Goal: Transaction & Acquisition: Purchase product/service

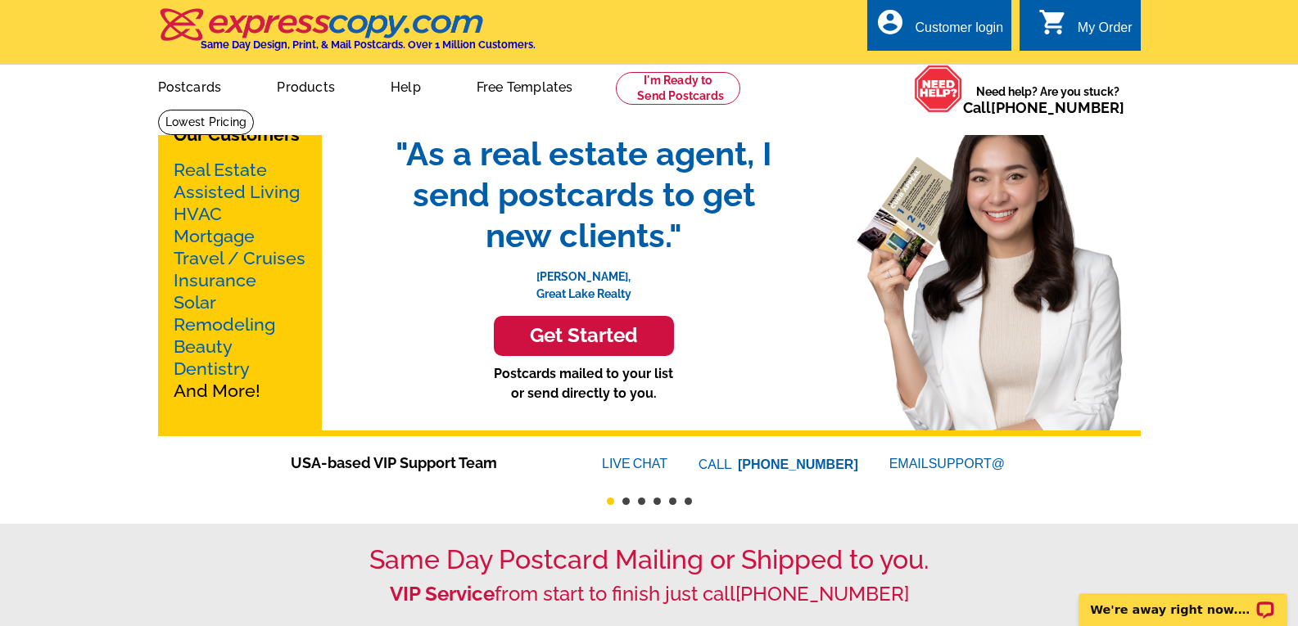
click at [219, 235] on link "Mortgage" at bounding box center [214, 236] width 81 height 20
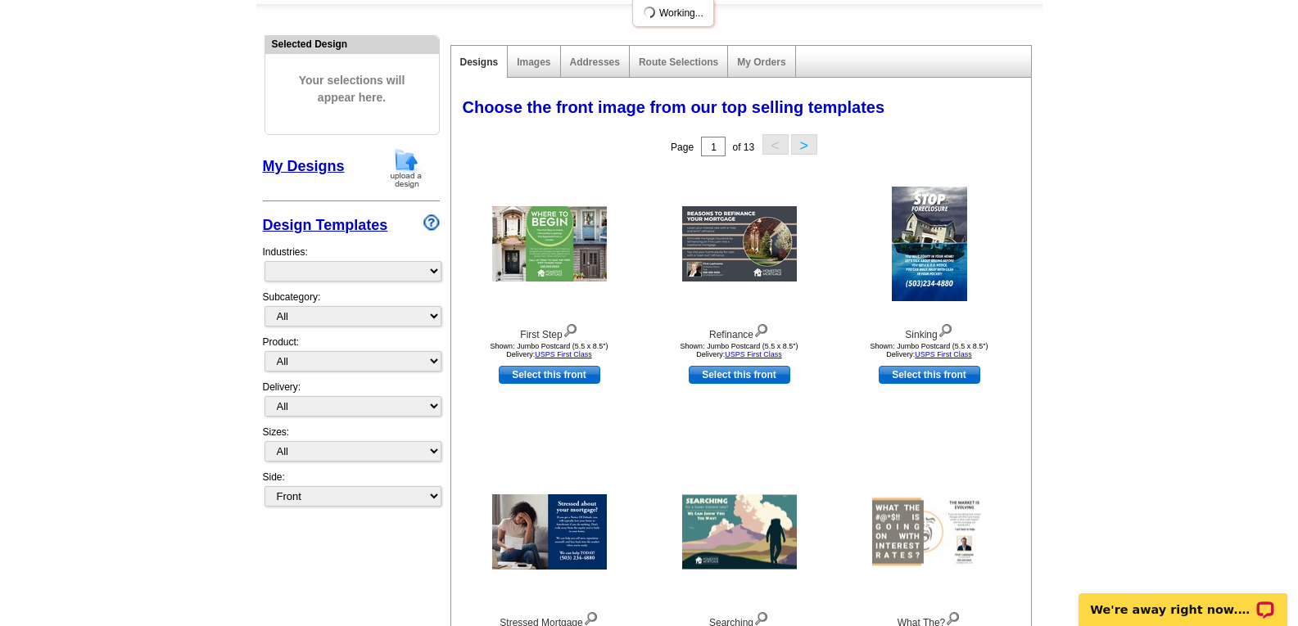
scroll to position [164, 0]
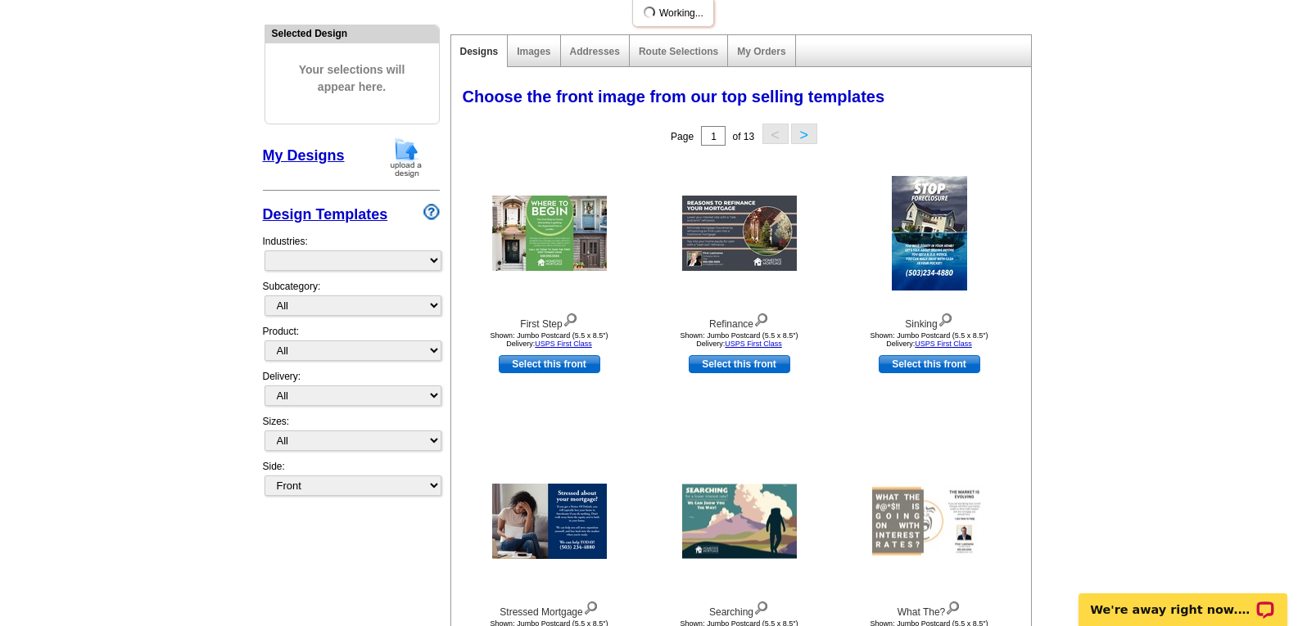
select select "774"
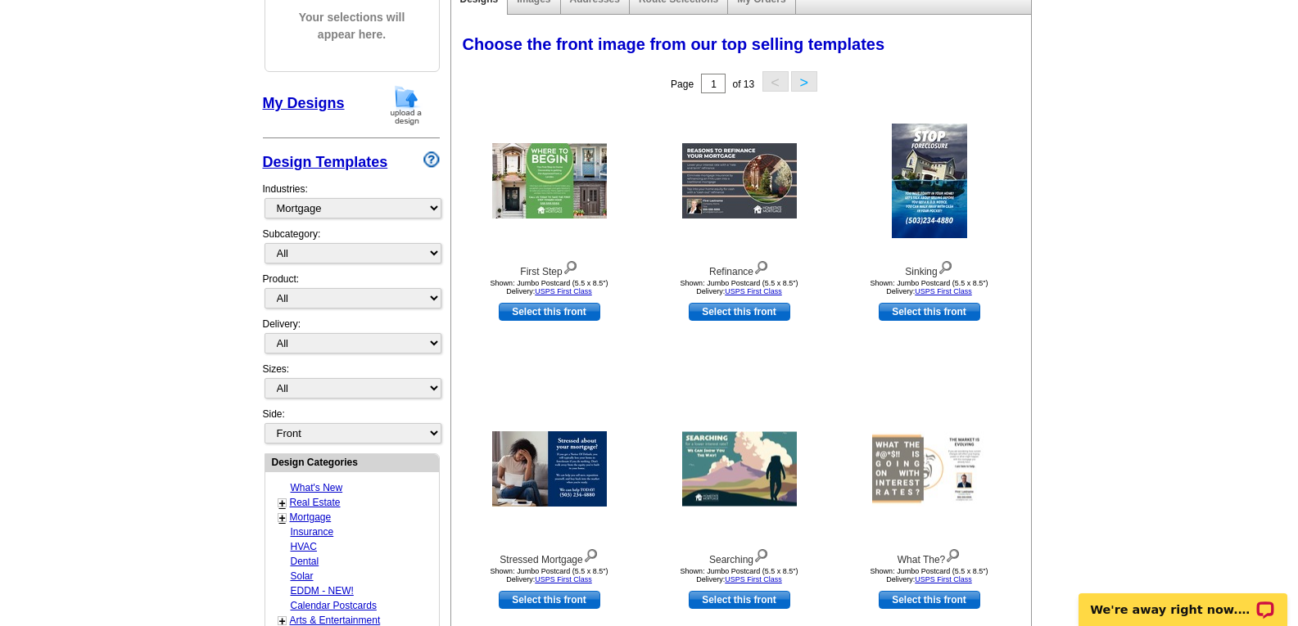
scroll to position [246, 0]
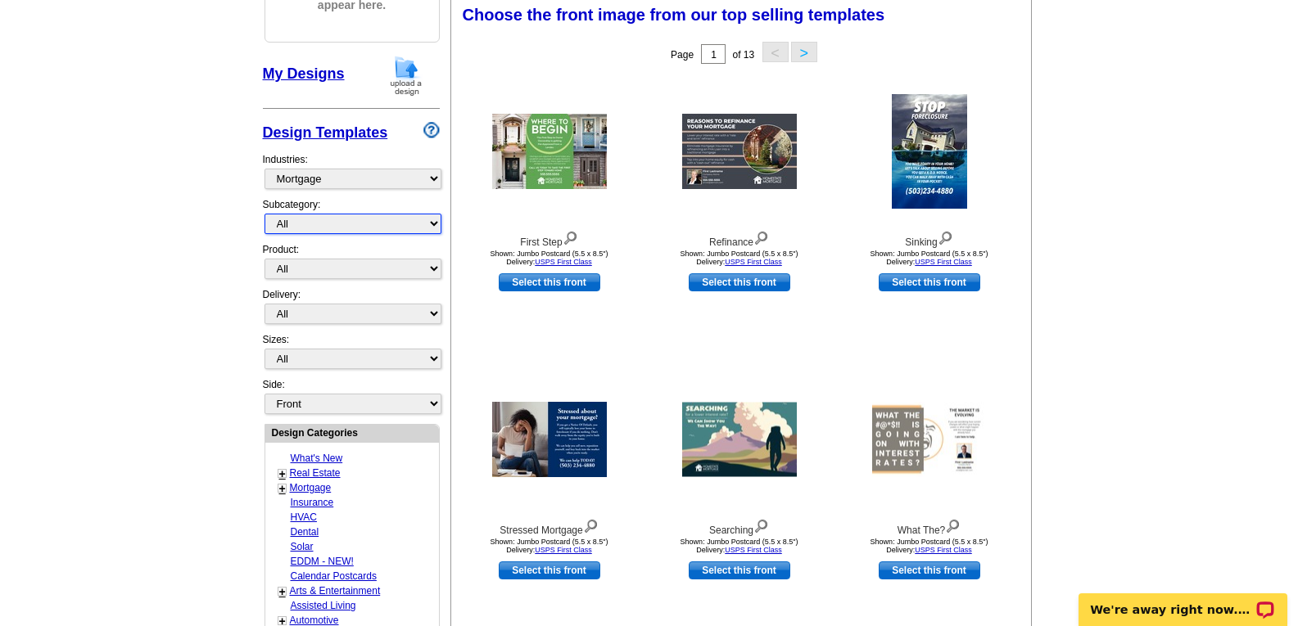
click at [297, 224] on select "All Distressed Homeowners Lending Refinance Seminars" at bounding box center [352, 224] width 177 height 20
select select "1169"
click at [264, 215] on select "All Distressed Homeowners Lending Refinance Seminars" at bounding box center [352, 224] width 177 height 20
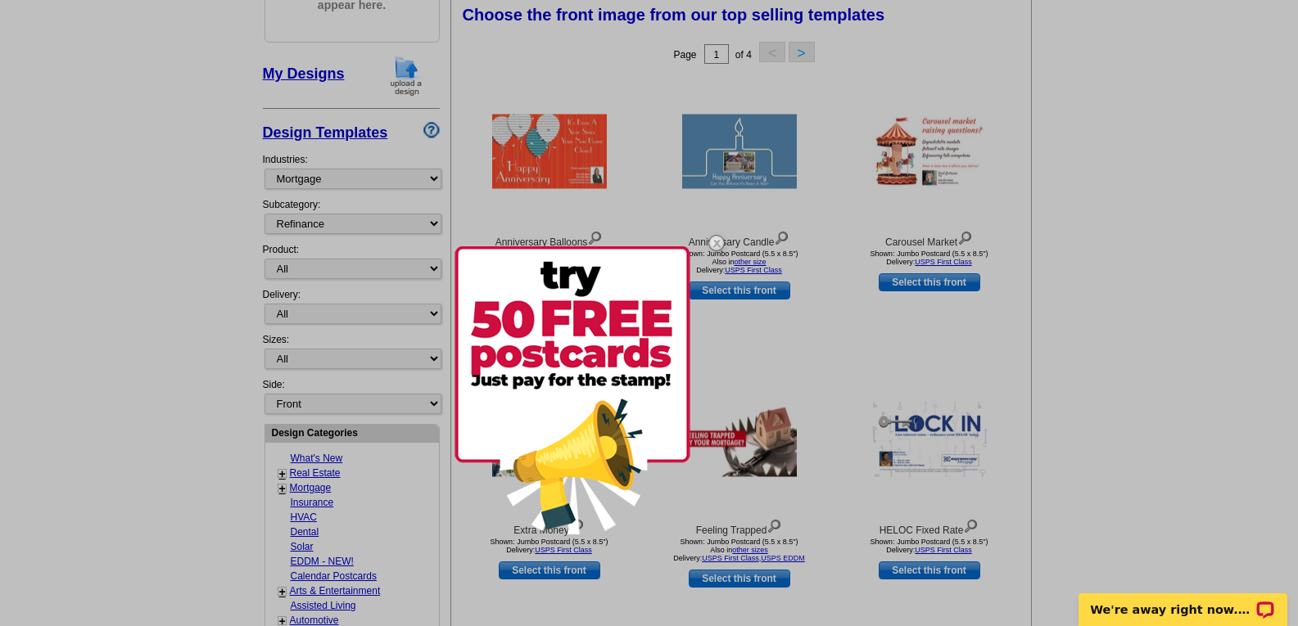
click at [551, 403] on img at bounding box center [572, 390] width 236 height 288
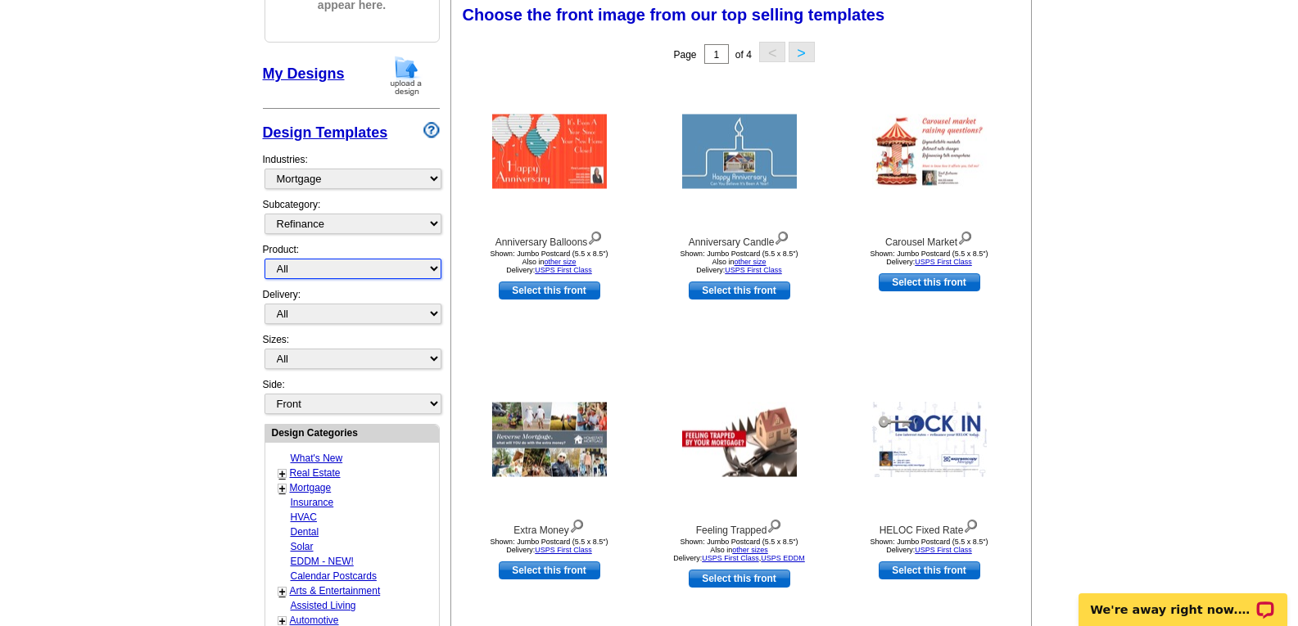
click at [347, 273] on select "All Postcards Letters and flyers Business Cards Door Hangers Greeting Cards" at bounding box center [352, 269] width 177 height 20
select select "1"
click at [264, 260] on select "All Postcards Letters and flyers Business Cards Door Hangers Greeting Cards" at bounding box center [352, 269] width 177 height 20
click at [359, 312] on select "All First Class Mail Shipped to Me EDDM Save 66% on Postage" at bounding box center [352, 314] width 177 height 20
select select "1"
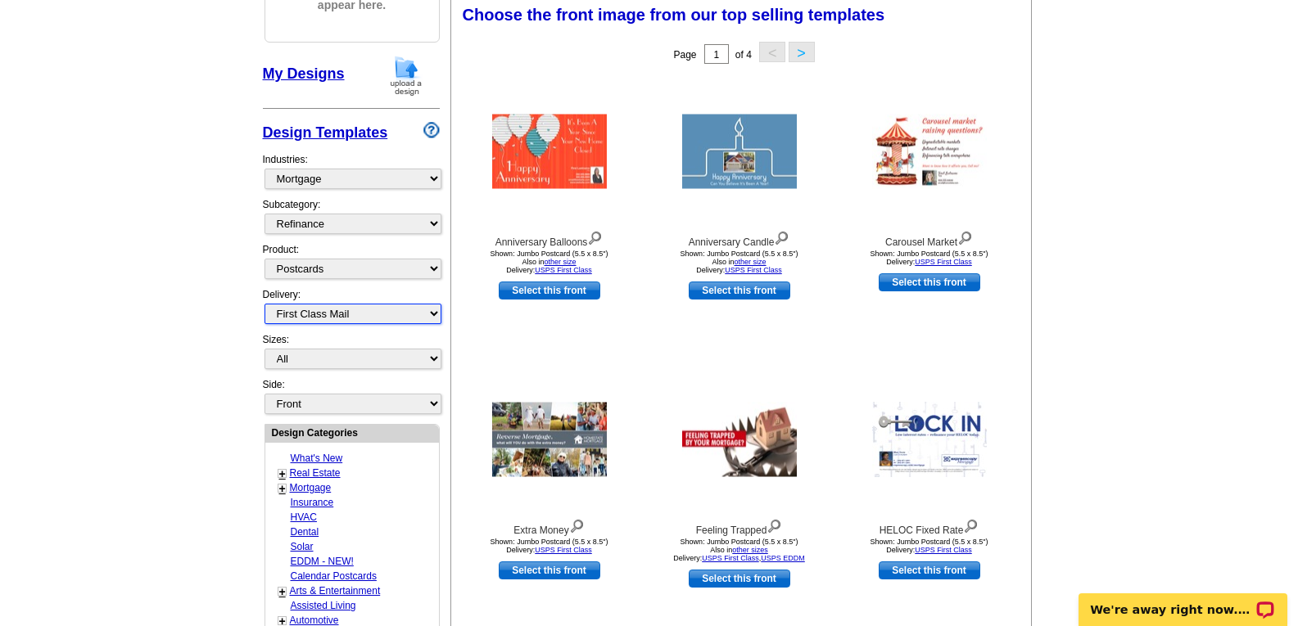
click at [264, 305] on select "All First Class Mail Shipped to Me EDDM Save 66% on Postage" at bounding box center [352, 314] width 177 height 20
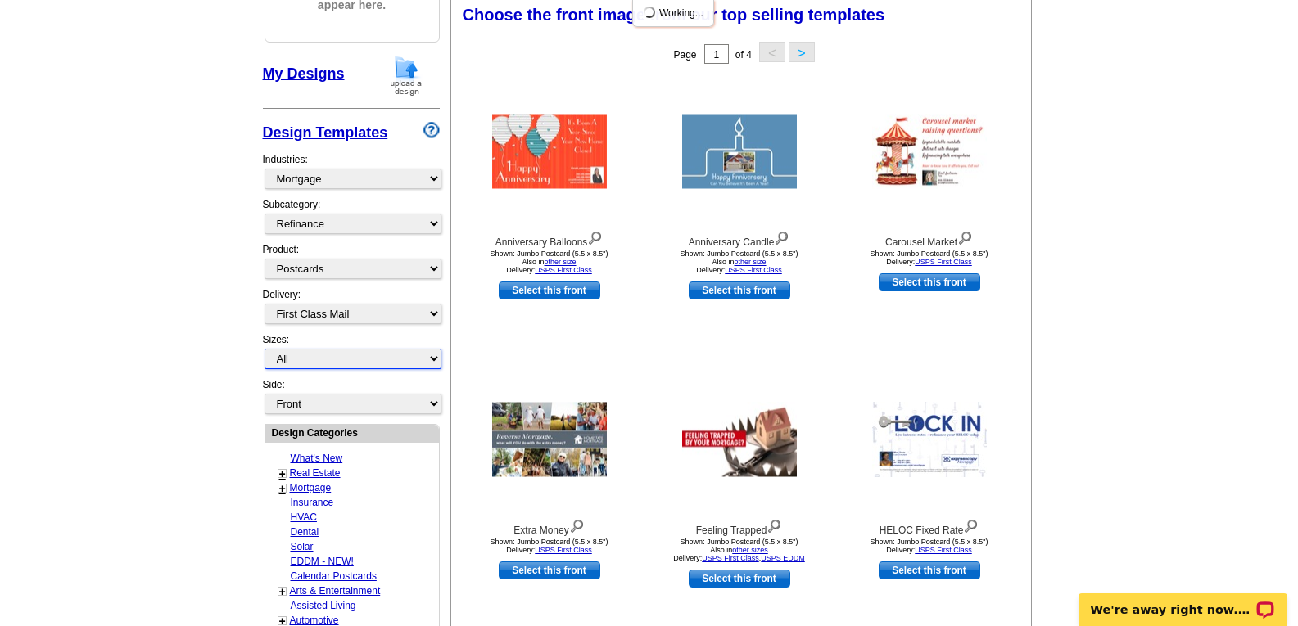
click at [359, 359] on select "All Jumbo Postcard (5.5" x 8.5") Regular Postcard (4.25" x 5.6") Panoramic Post…" at bounding box center [352, 359] width 177 height 20
select select "14"
click at [264, 350] on select "All Jumbo Postcard (5.5" x 8.5") Regular Postcard (4.25" x 5.6") Panoramic Post…" at bounding box center [352, 359] width 177 height 20
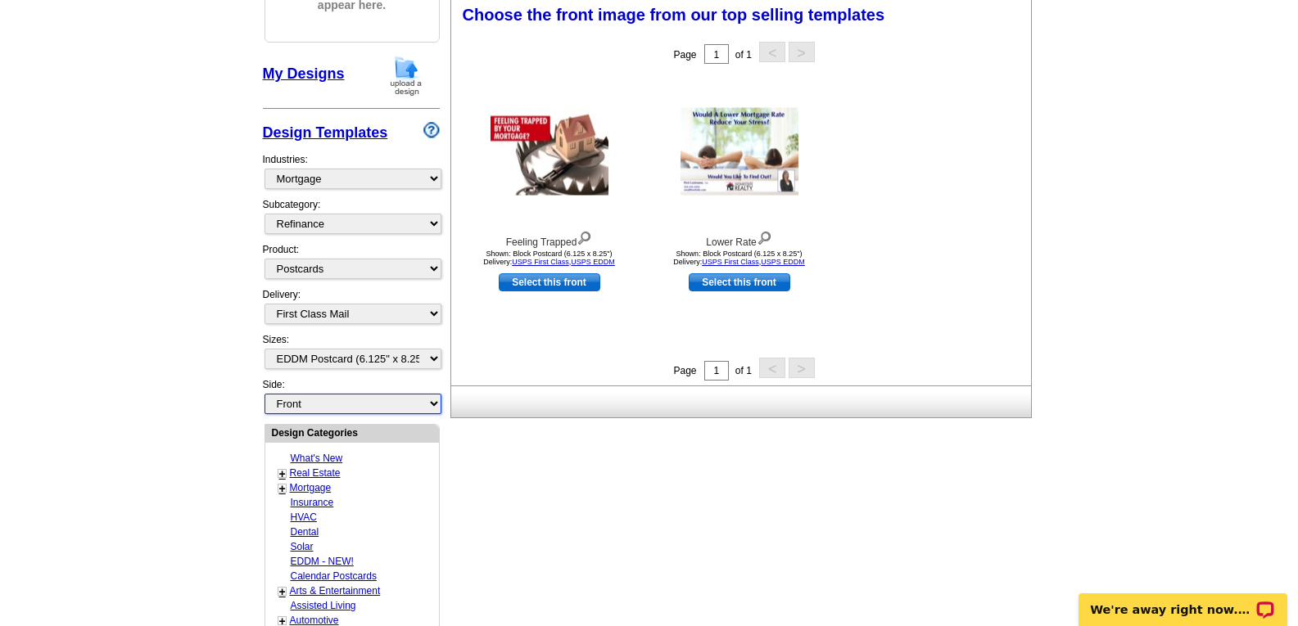
click at [378, 409] on select "Front Back" at bounding box center [352, 404] width 177 height 20
click at [264, 395] on select "Front Back" at bounding box center [352, 404] width 177 height 20
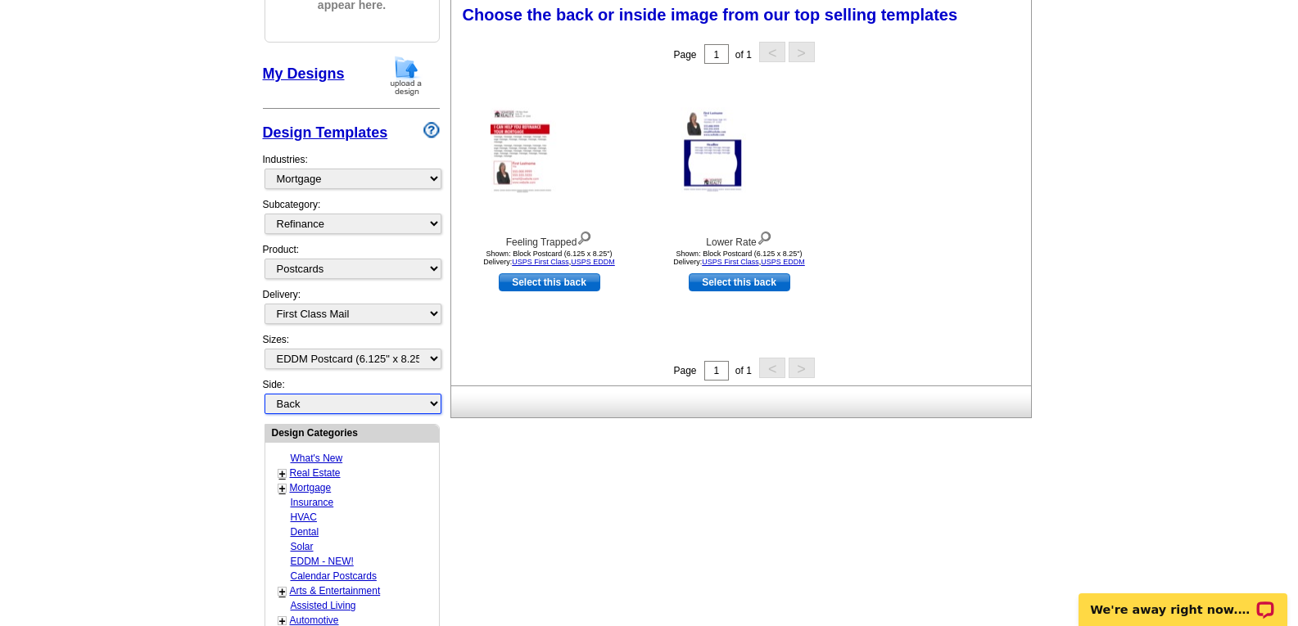
click at [361, 404] on select "Front Back" at bounding box center [352, 404] width 177 height 20
click at [264, 395] on select "Front Back" at bounding box center [352, 404] width 177 height 20
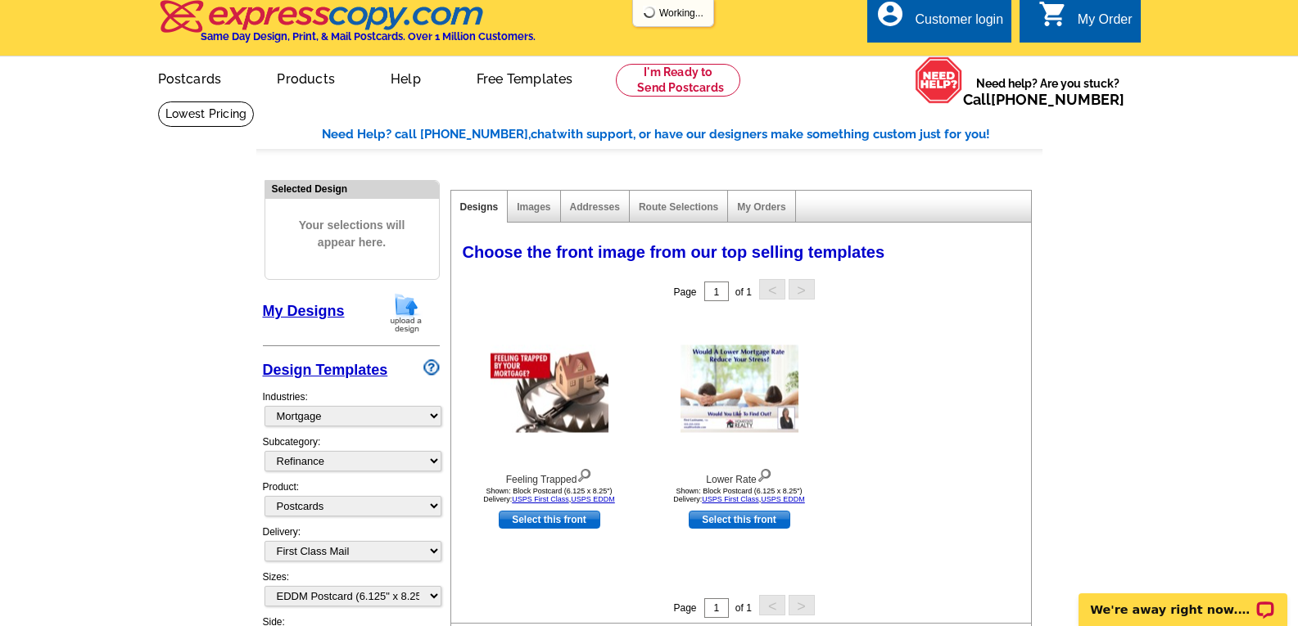
scroll to position [0, 0]
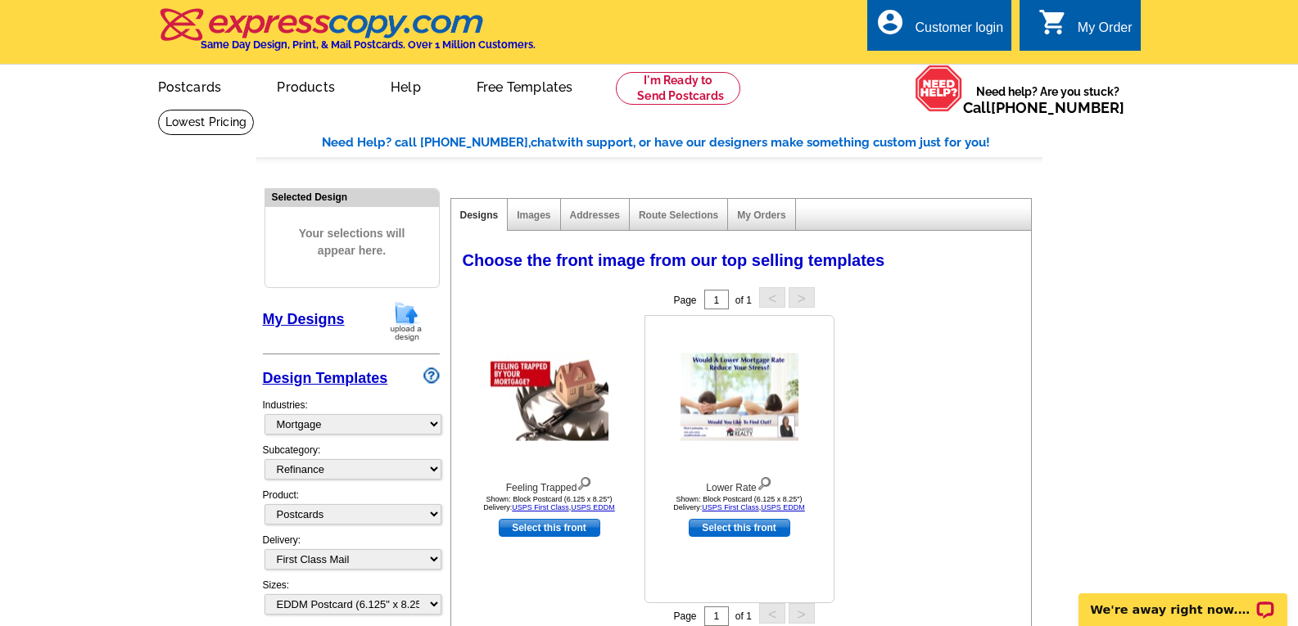
click at [728, 370] on img at bounding box center [739, 398] width 118 height 88
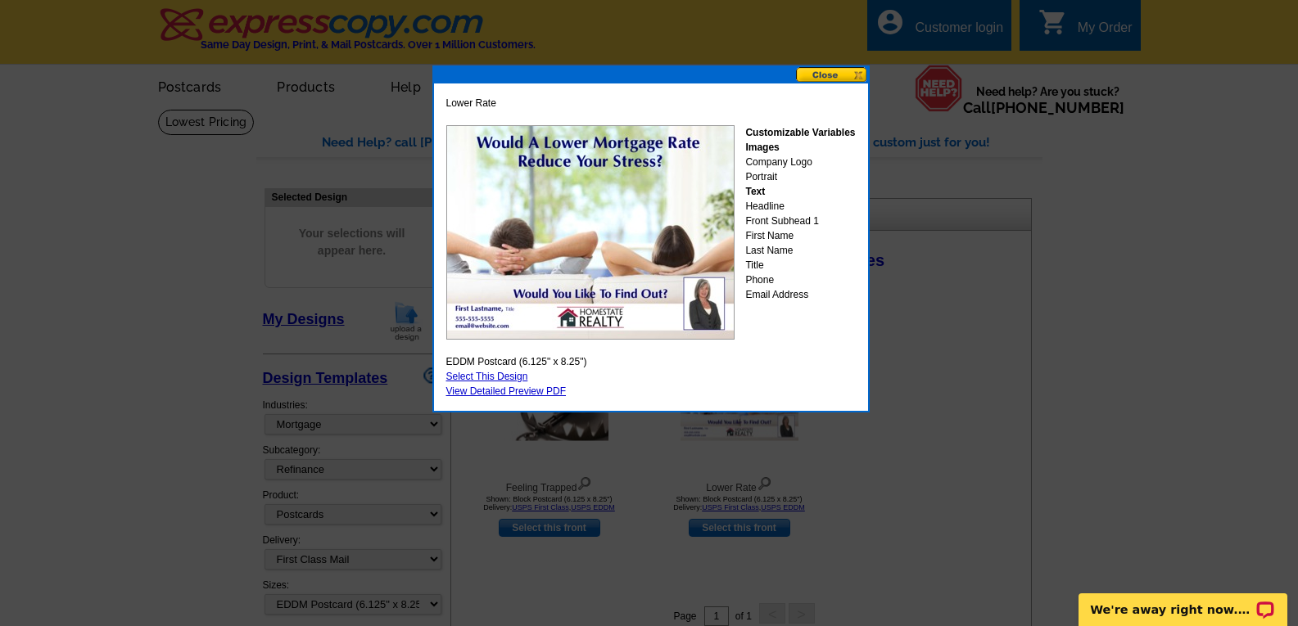
click at [837, 75] on button at bounding box center [832, 75] width 72 height 16
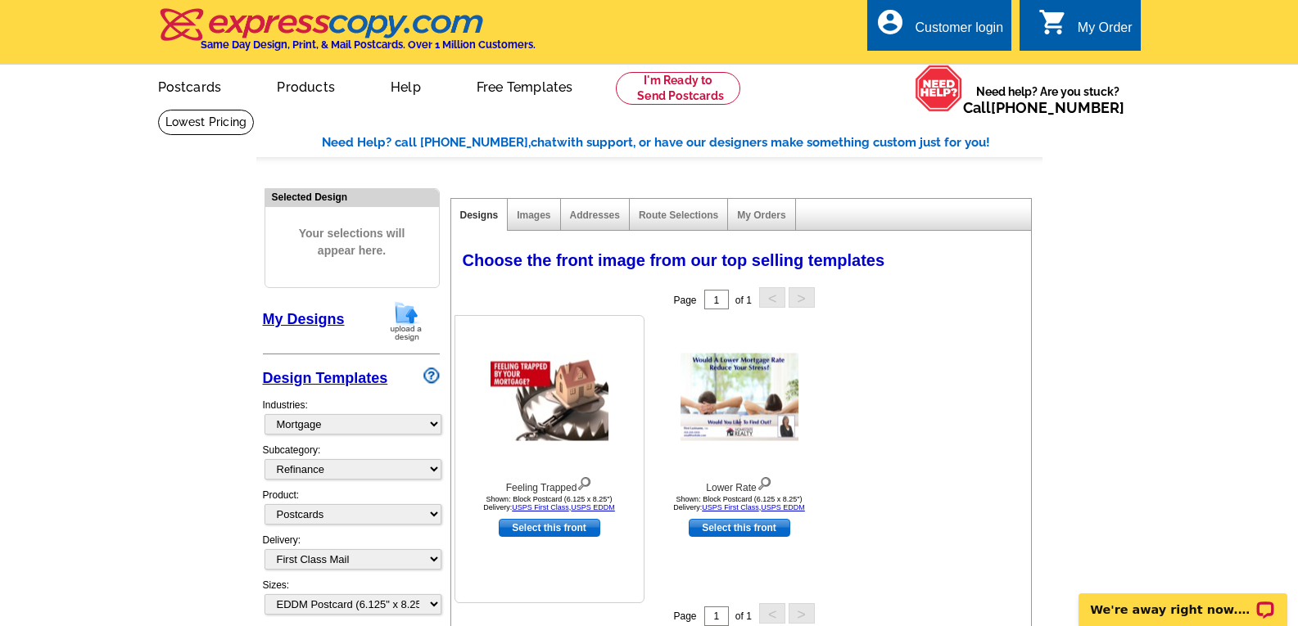
click at [556, 413] on img at bounding box center [549, 398] width 118 height 88
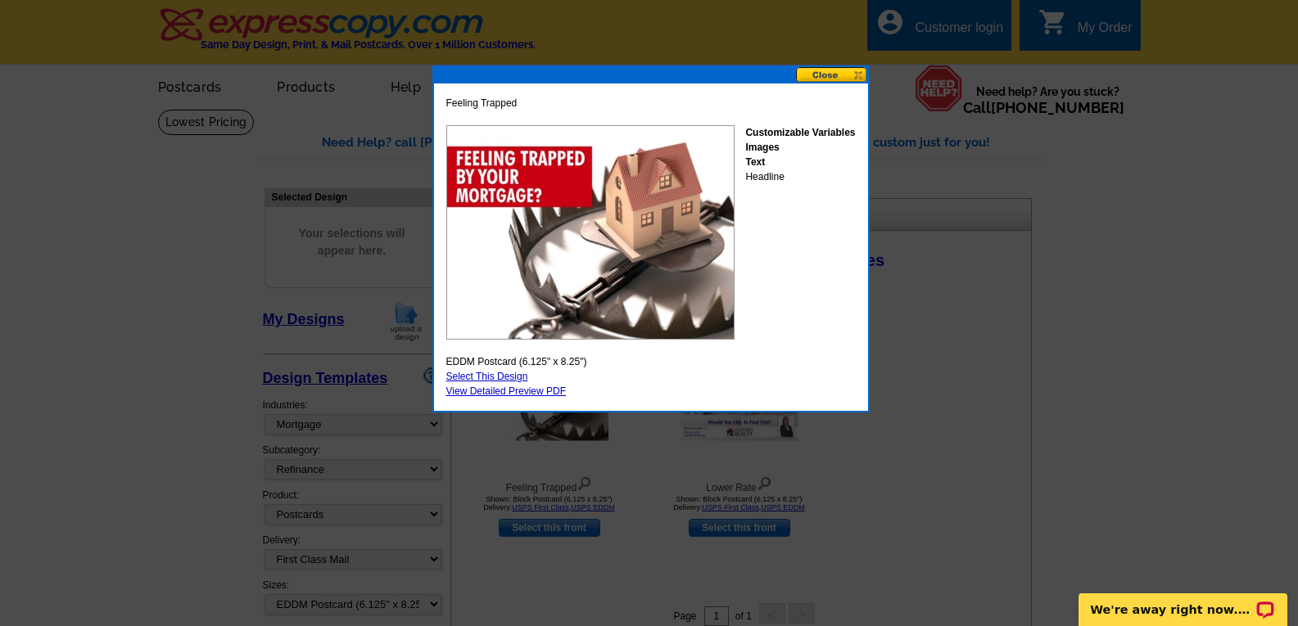
click at [831, 72] on button at bounding box center [832, 75] width 72 height 16
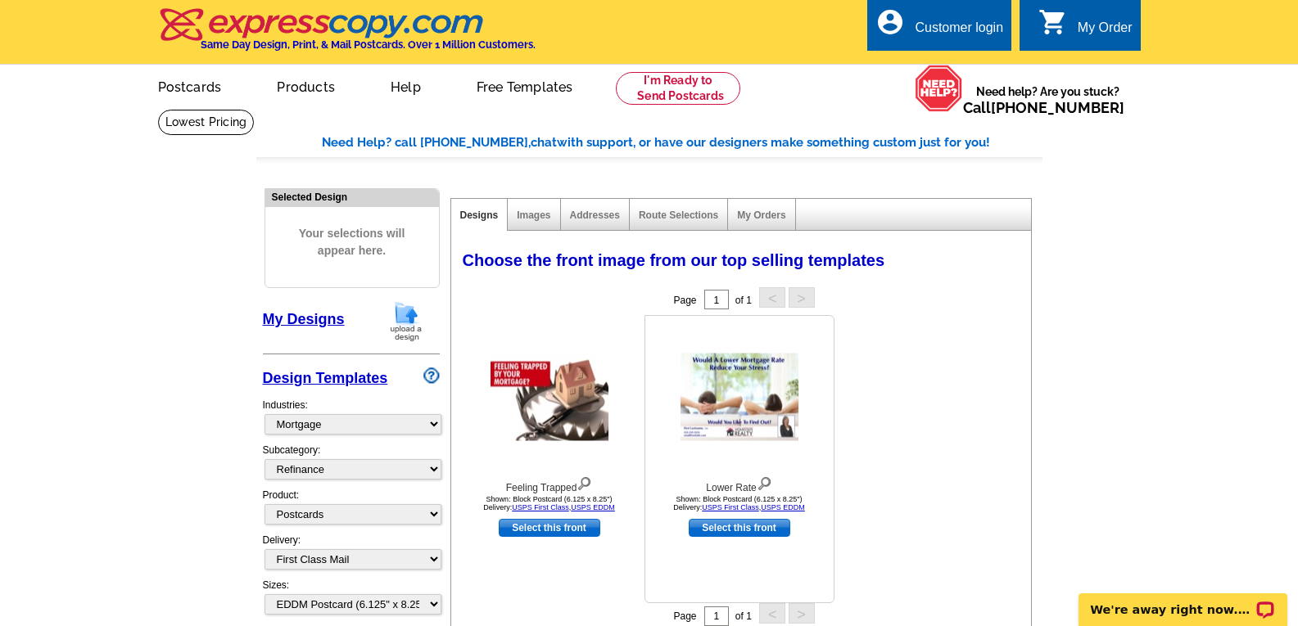
click at [741, 365] on img at bounding box center [739, 398] width 118 height 88
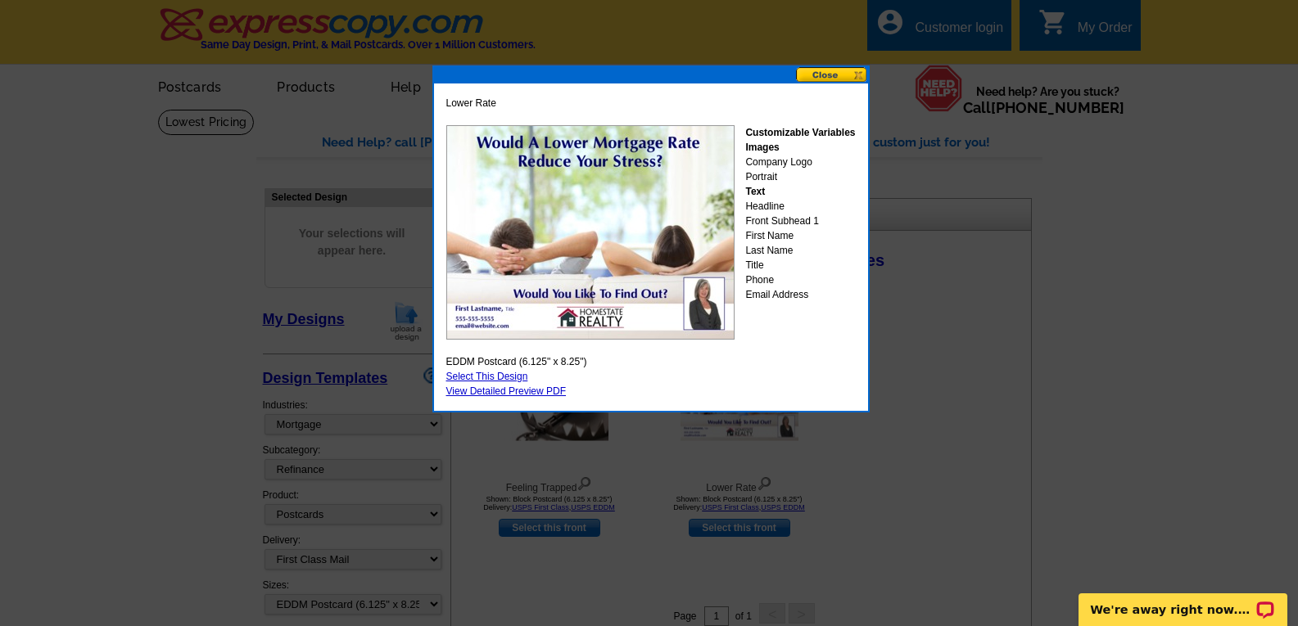
click at [503, 374] on link "Select This Design" at bounding box center [487, 376] width 82 height 11
select select "back"
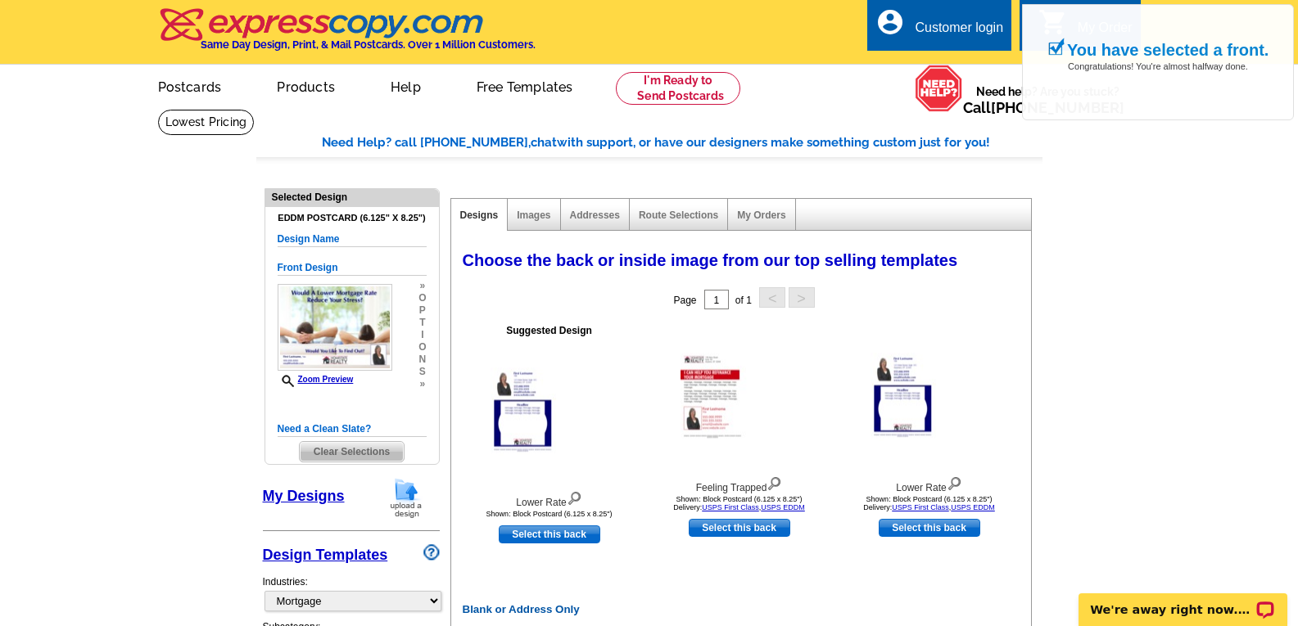
click at [526, 208] on div "Images" at bounding box center [534, 215] width 52 height 32
click at [527, 217] on link "Images" at bounding box center [534, 215] width 34 height 11
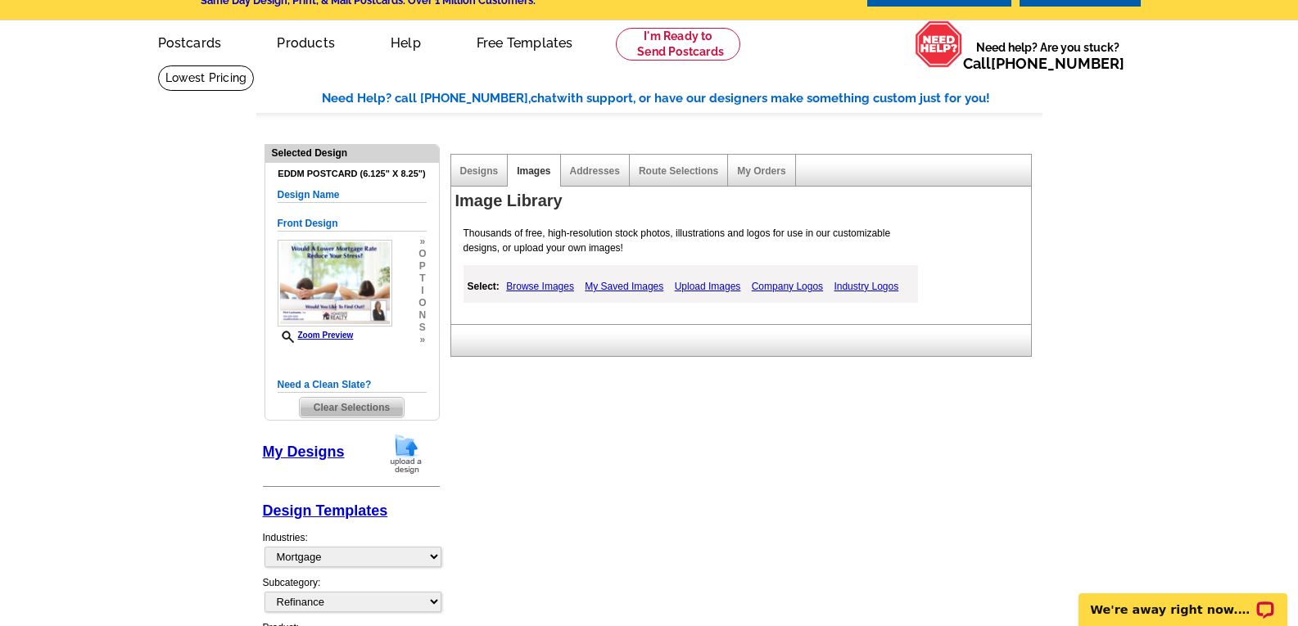
scroll to position [82, 0]
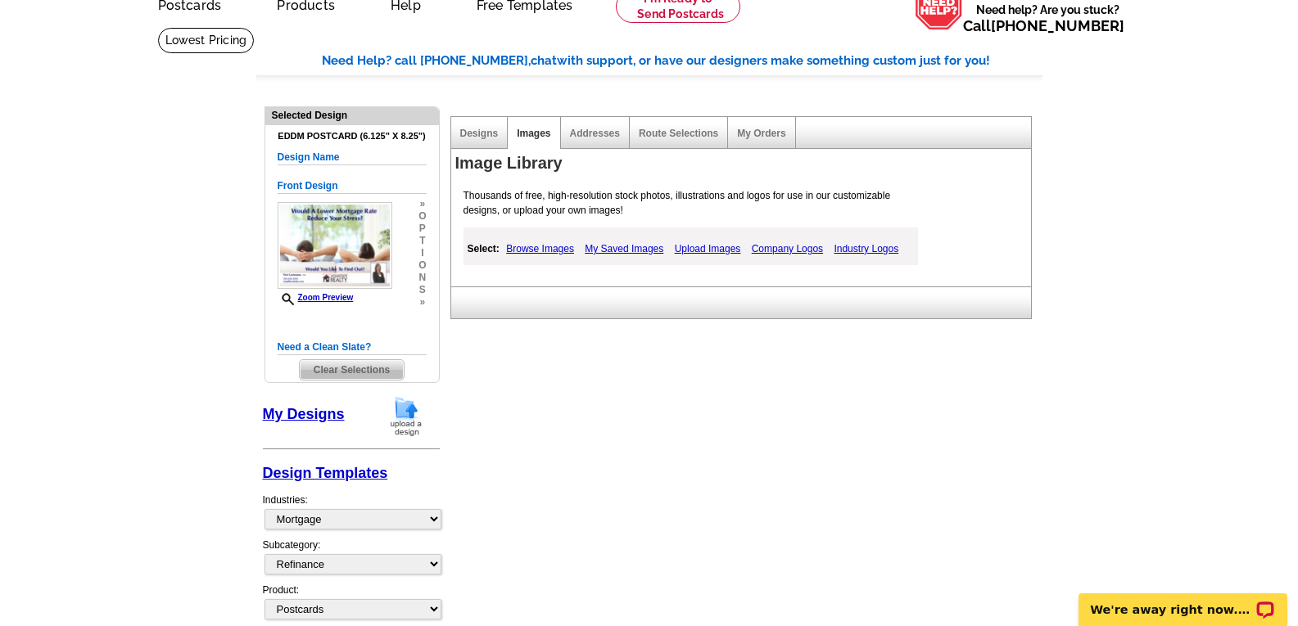
click at [534, 249] on link "Browse Images" at bounding box center [540, 249] width 76 height 20
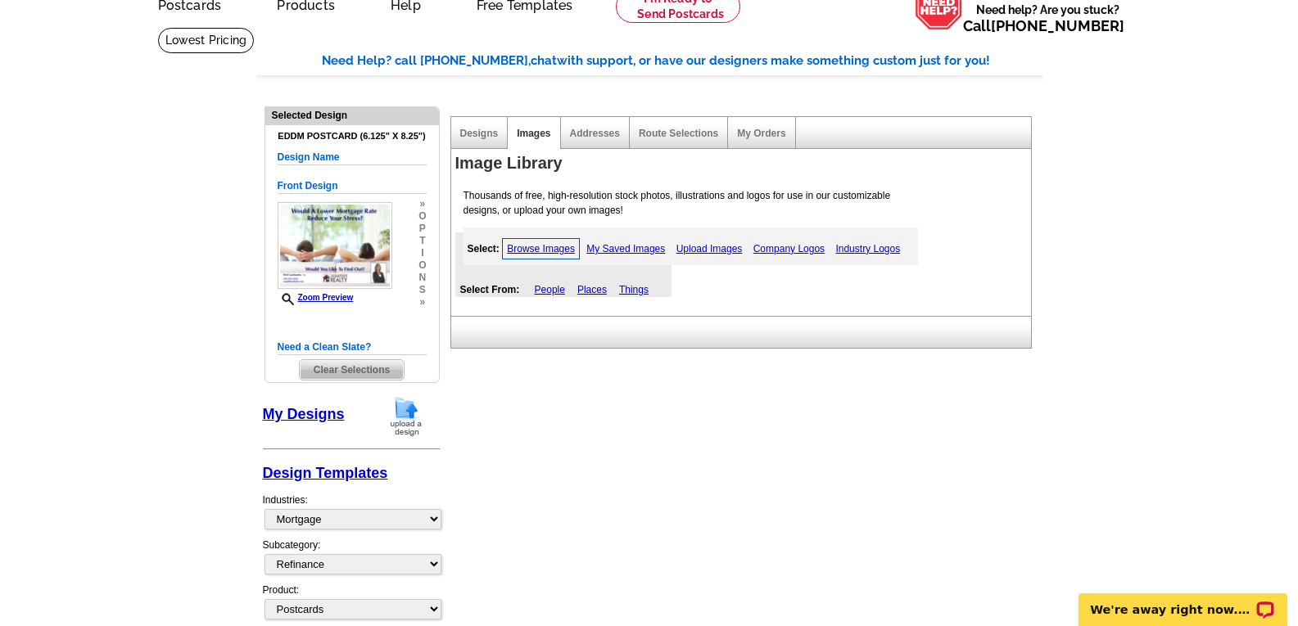
click at [534, 291] on div "Select From: People Places Things" at bounding box center [563, 265] width 216 height 65
click at [539, 289] on link "People" at bounding box center [550, 289] width 30 height 11
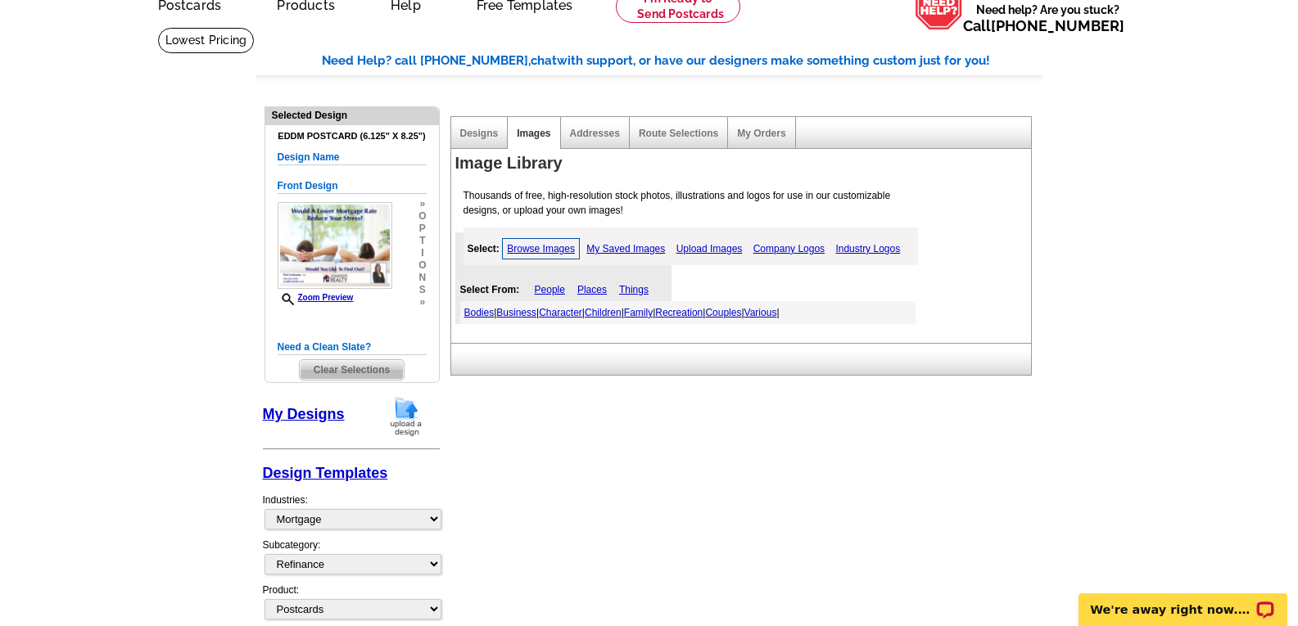
click at [495, 309] on span "|" at bounding box center [495, 312] width 2 height 11
click at [492, 312] on link "Bodies" at bounding box center [479, 312] width 30 height 11
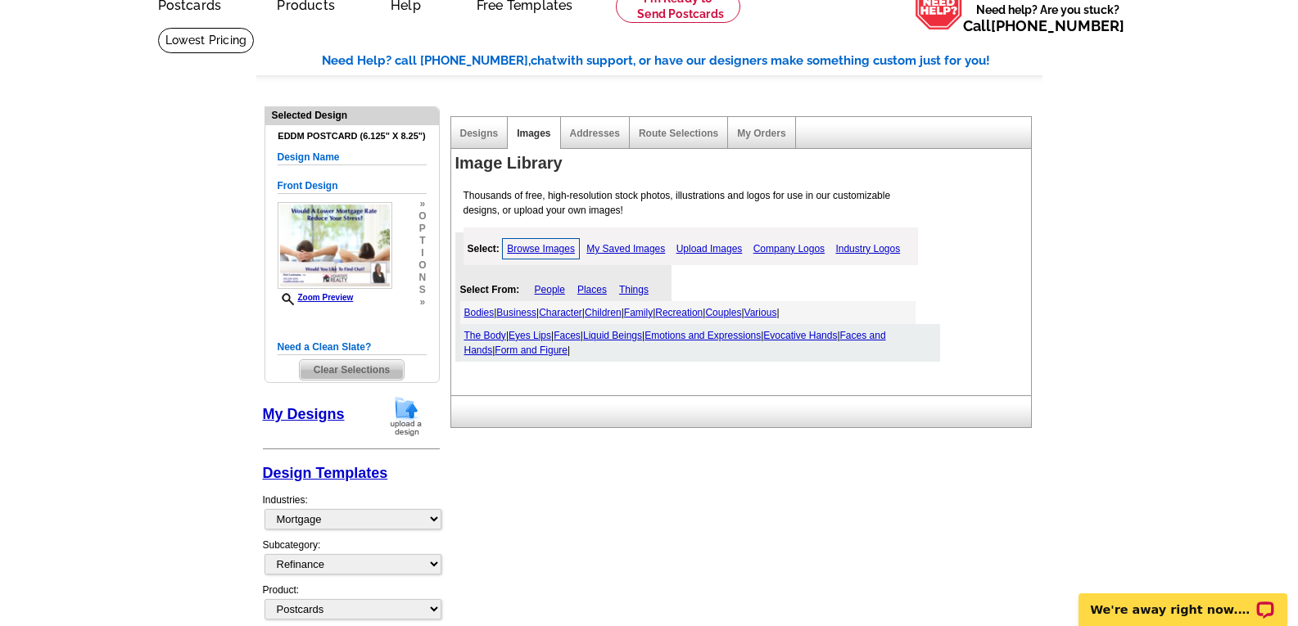
click at [497, 331] on link "The Body" at bounding box center [485, 335] width 42 height 11
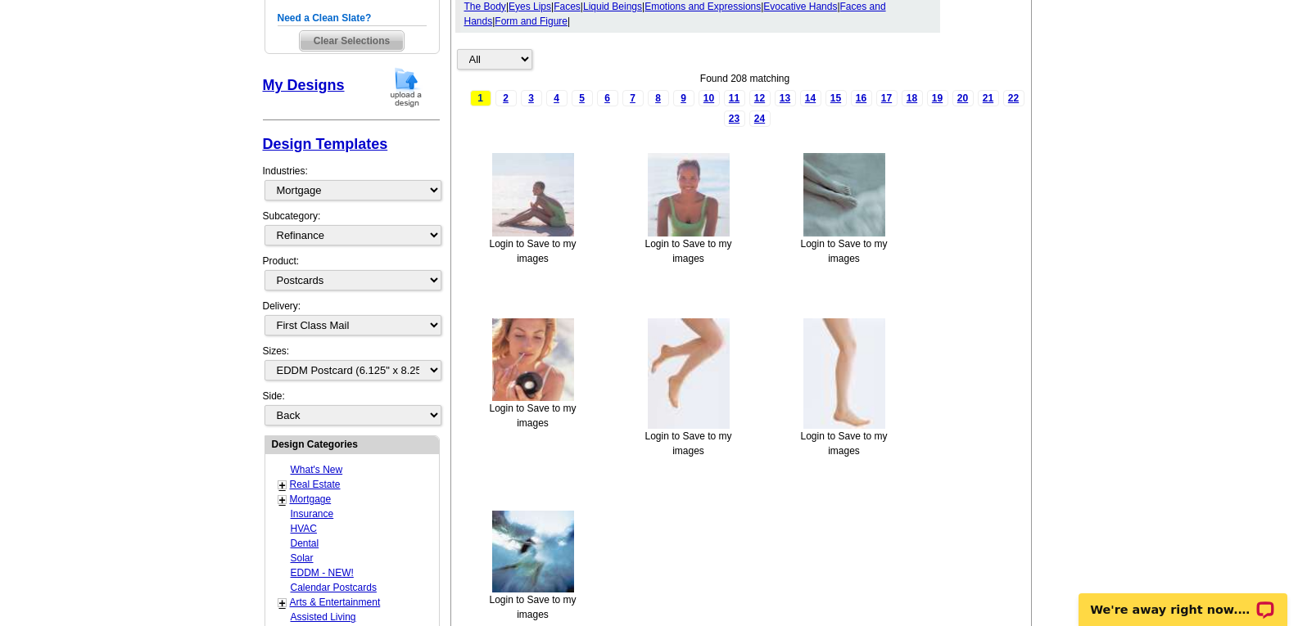
scroll to position [164, 0]
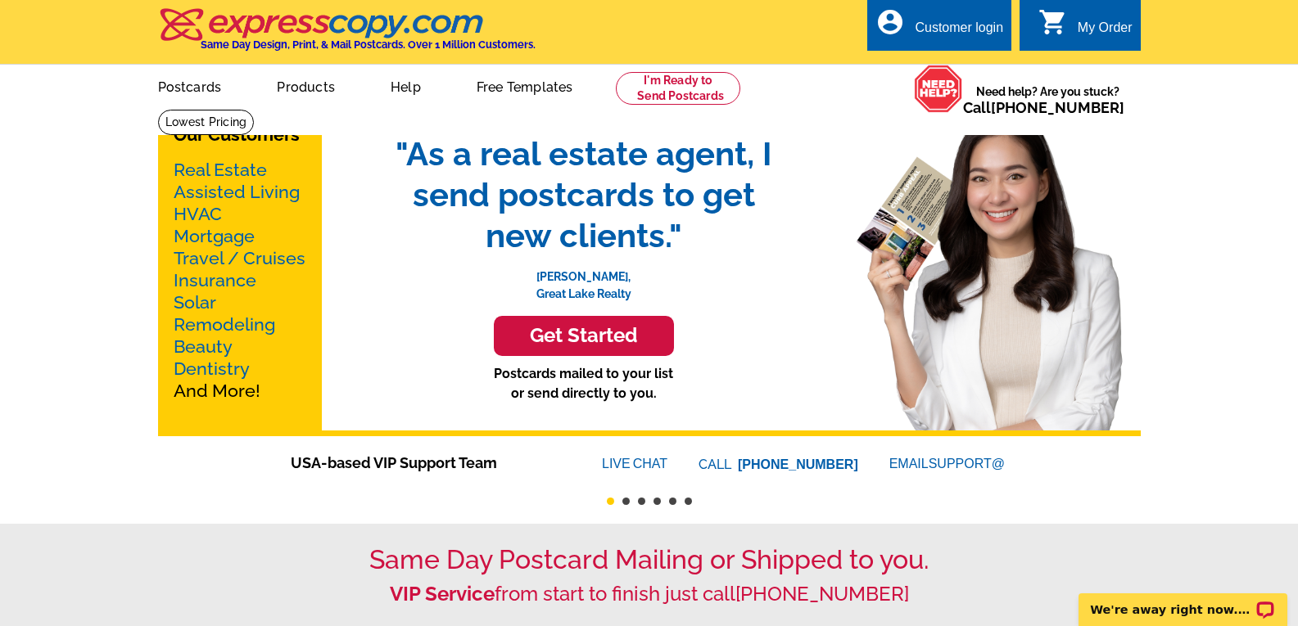
click at [214, 237] on link "Mortgage" at bounding box center [214, 236] width 81 height 20
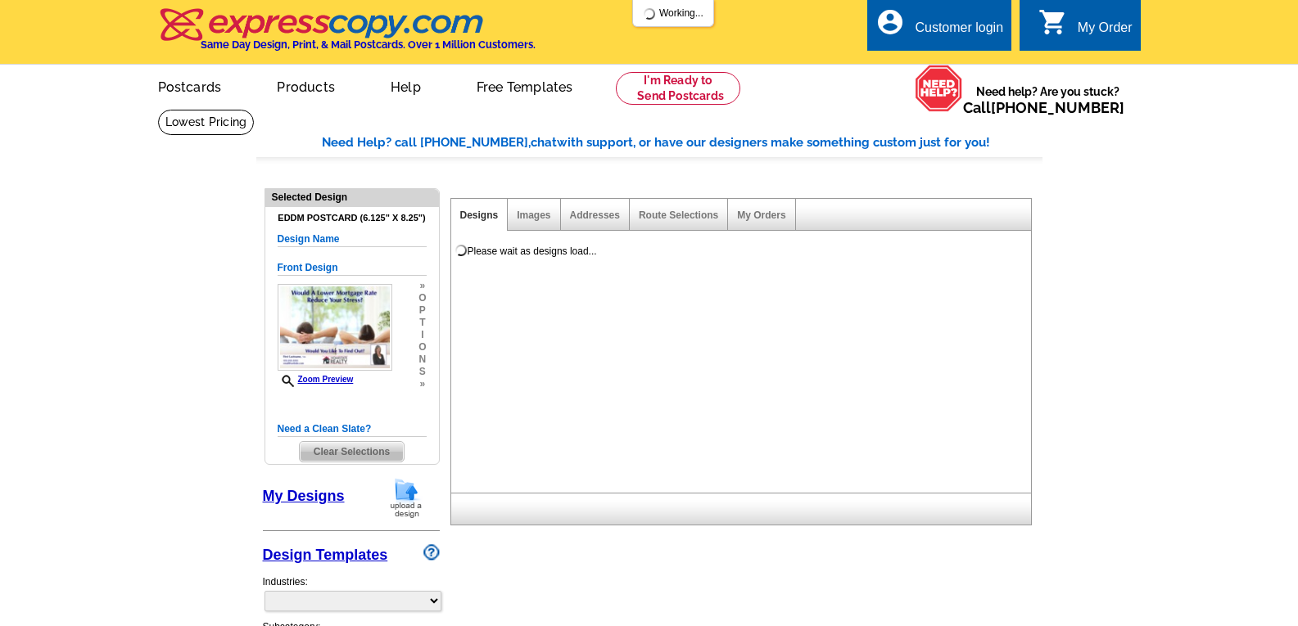
select select "1"
select select "14"
select select "back"
select select "774"
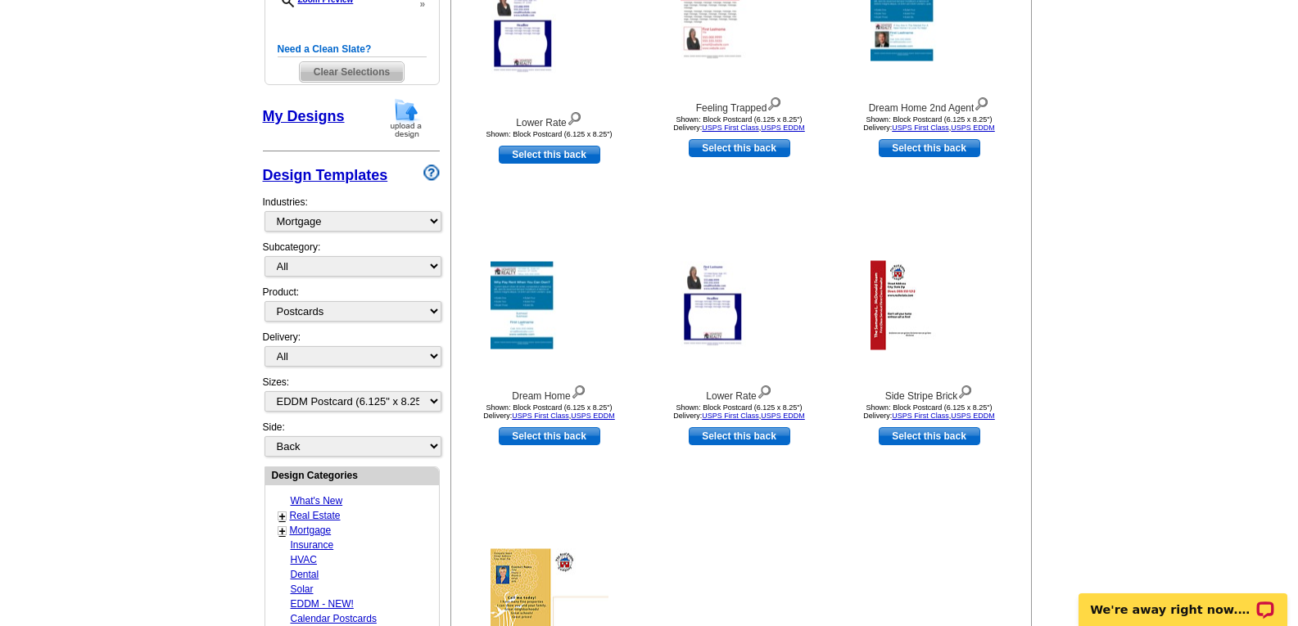
scroll to position [409, 0]
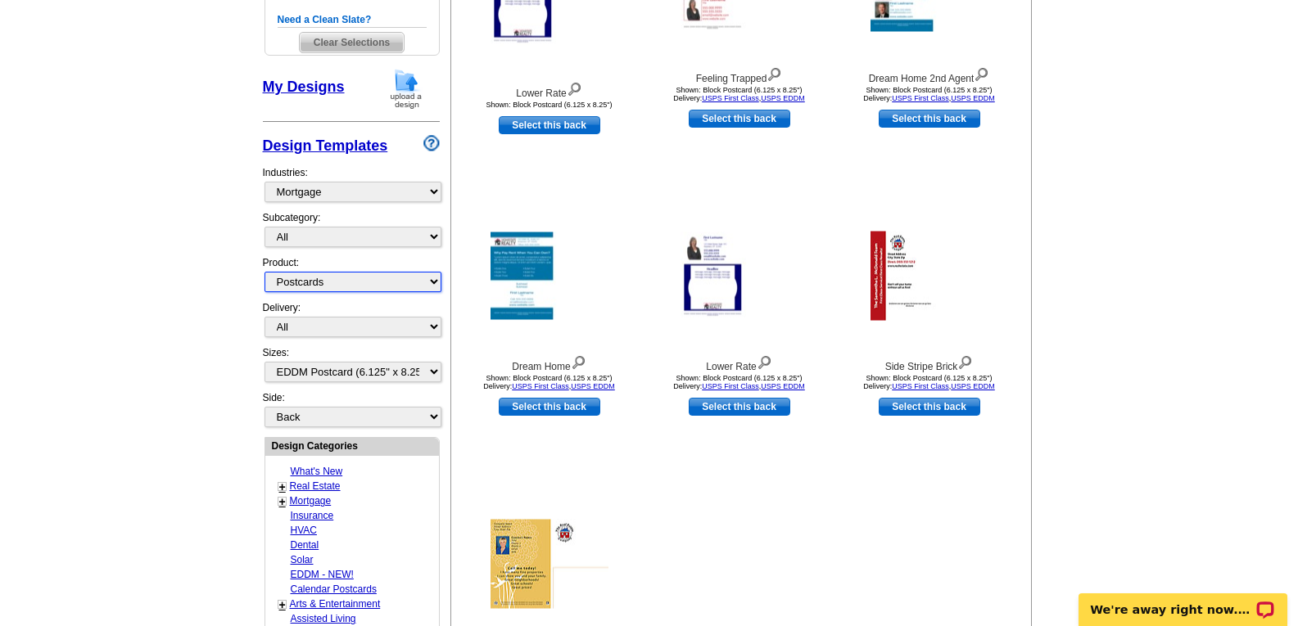
click at [309, 284] on select "All Postcards Letters and flyers Business Cards Door Hangers Greeting Cards" at bounding box center [352, 282] width 177 height 20
click at [264, 273] on select "All Postcards Letters and flyers Business Cards Door Hangers Greeting Cards" at bounding box center [352, 282] width 177 height 20
select select "1"
select select "front"
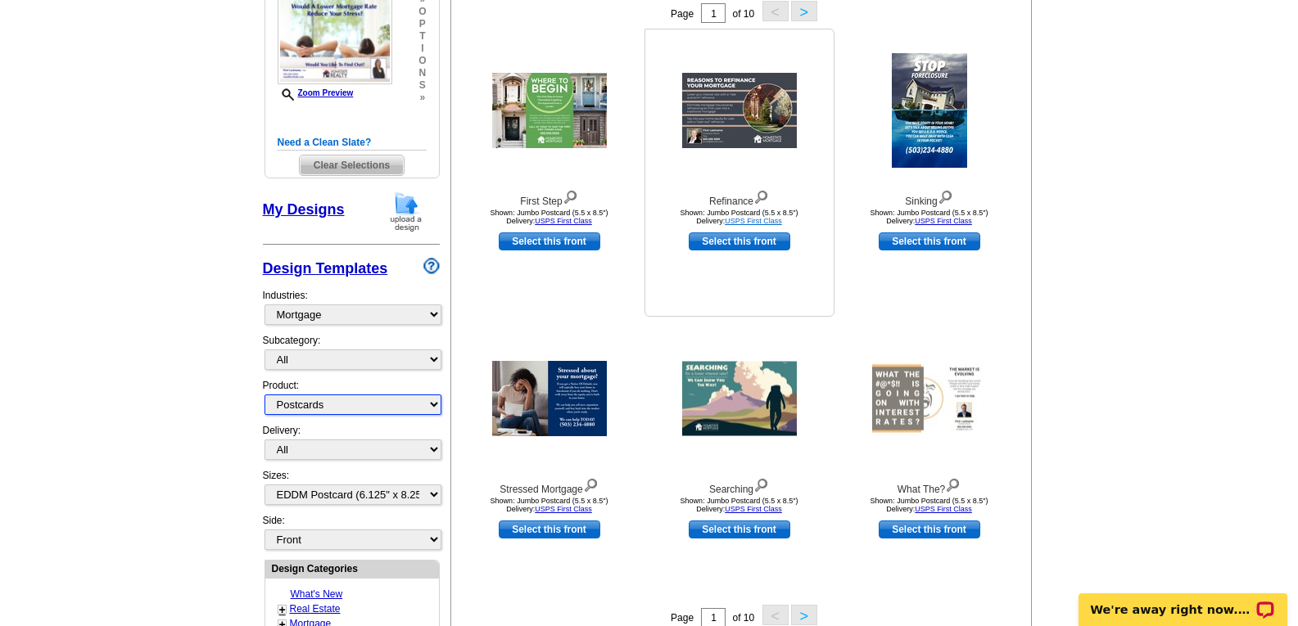
scroll to position [324, 0]
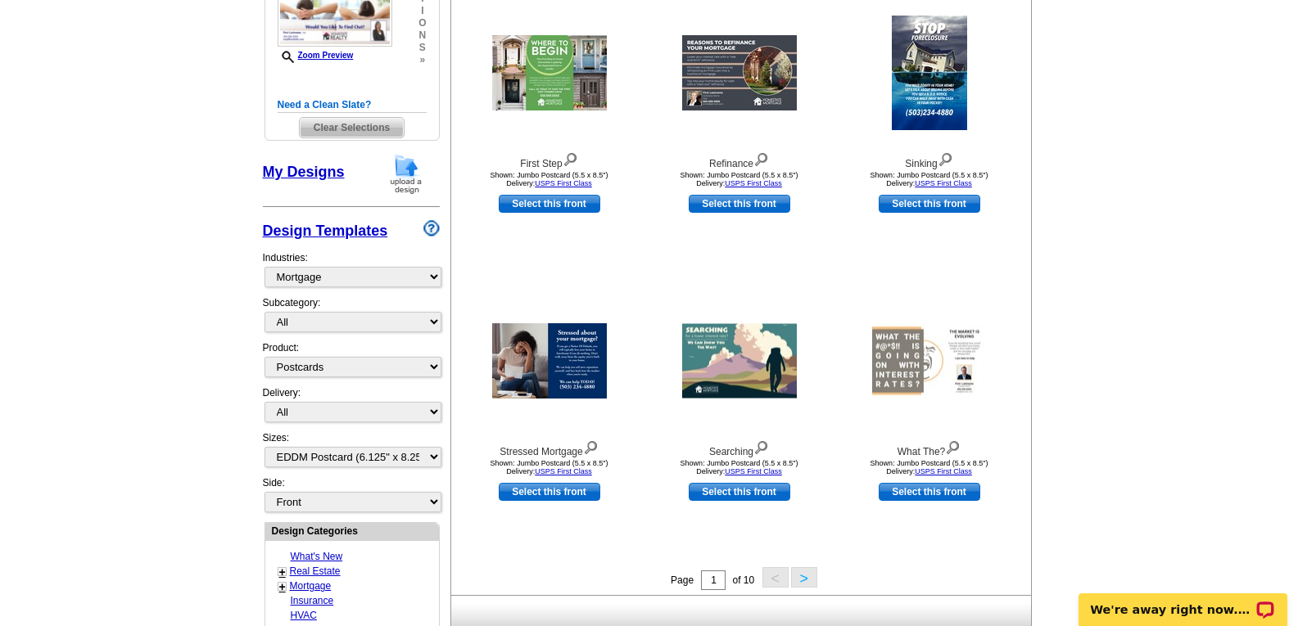
click at [419, 357] on div "Product: All Postcards Letters and flyers Business Cards Door Hangers Greeting …" at bounding box center [351, 363] width 177 height 45
click at [417, 365] on select "All Postcards Letters and flyers Business Cards Door Hangers Greeting Cards" at bounding box center [352, 367] width 177 height 20
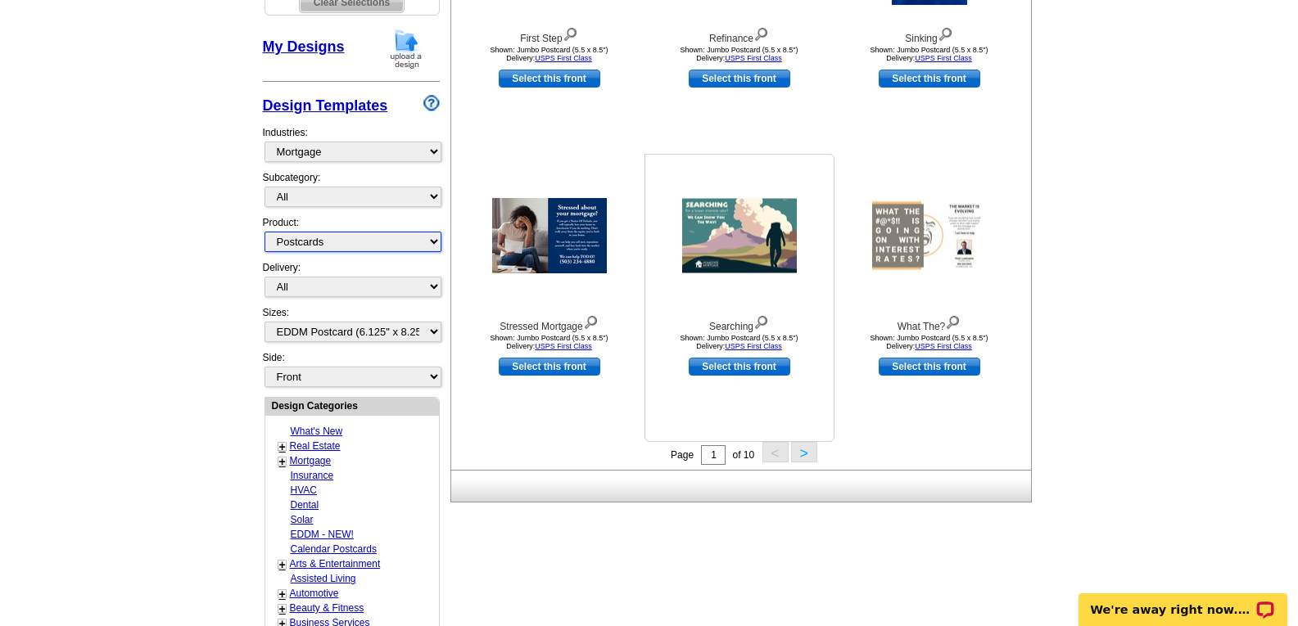
scroll to position [488, 0]
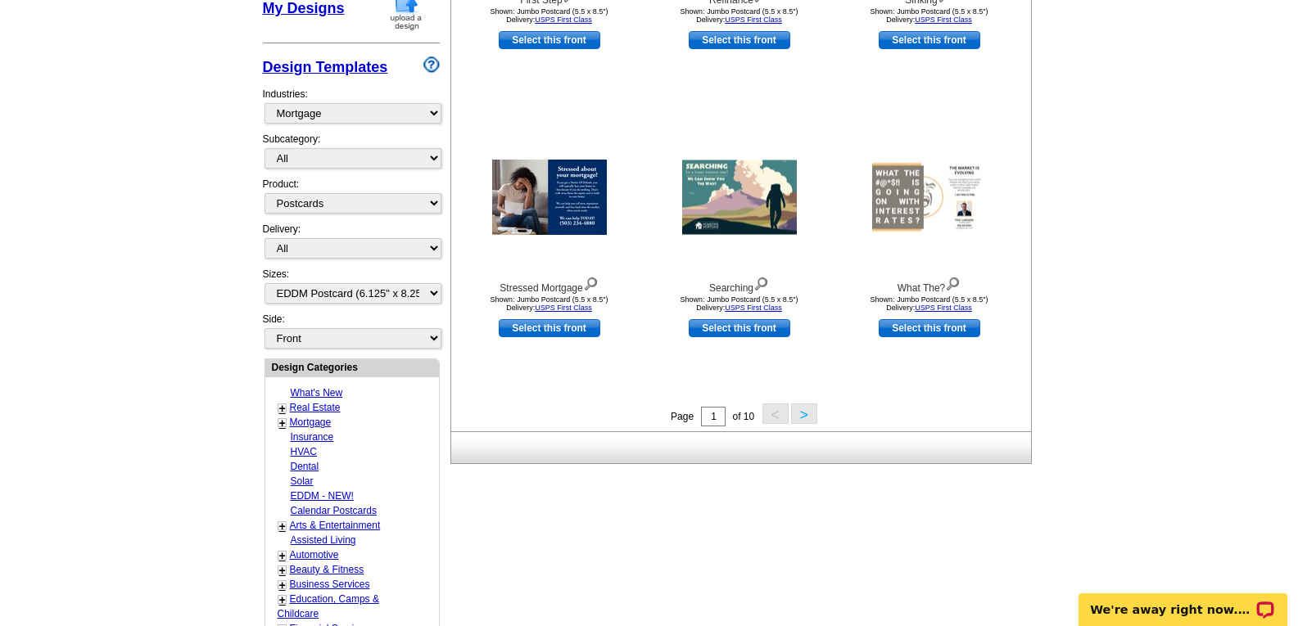
click at [809, 418] on button ">" at bounding box center [804, 414] width 26 height 20
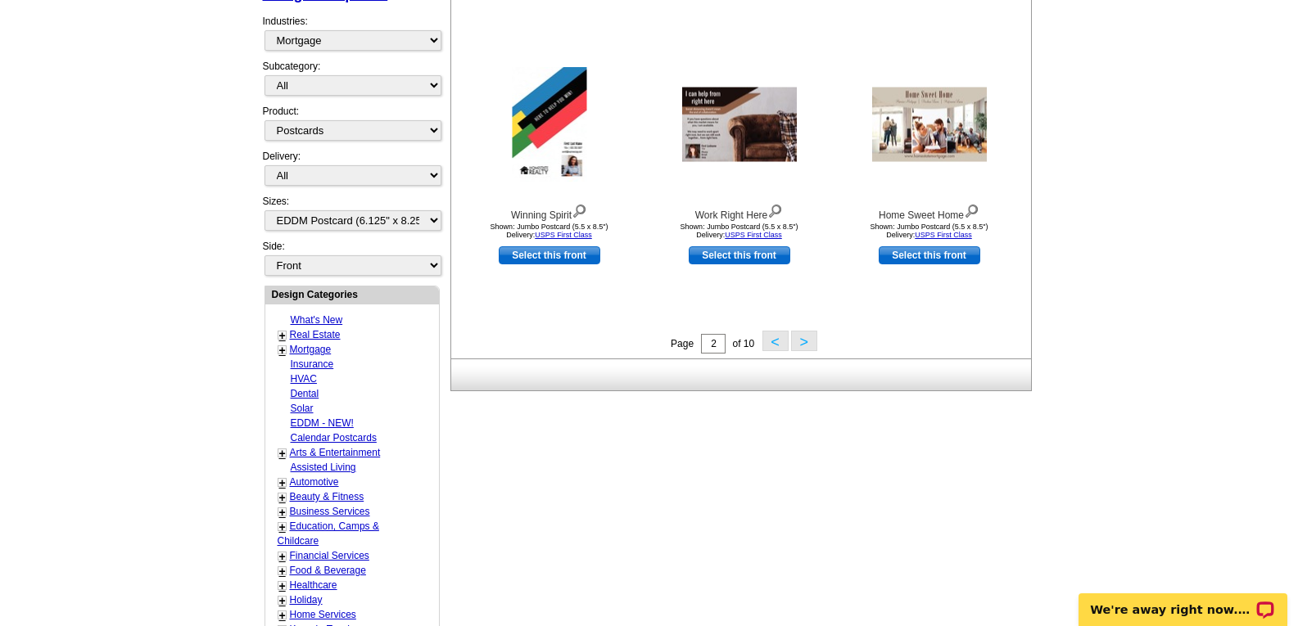
scroll to position [570, 0]
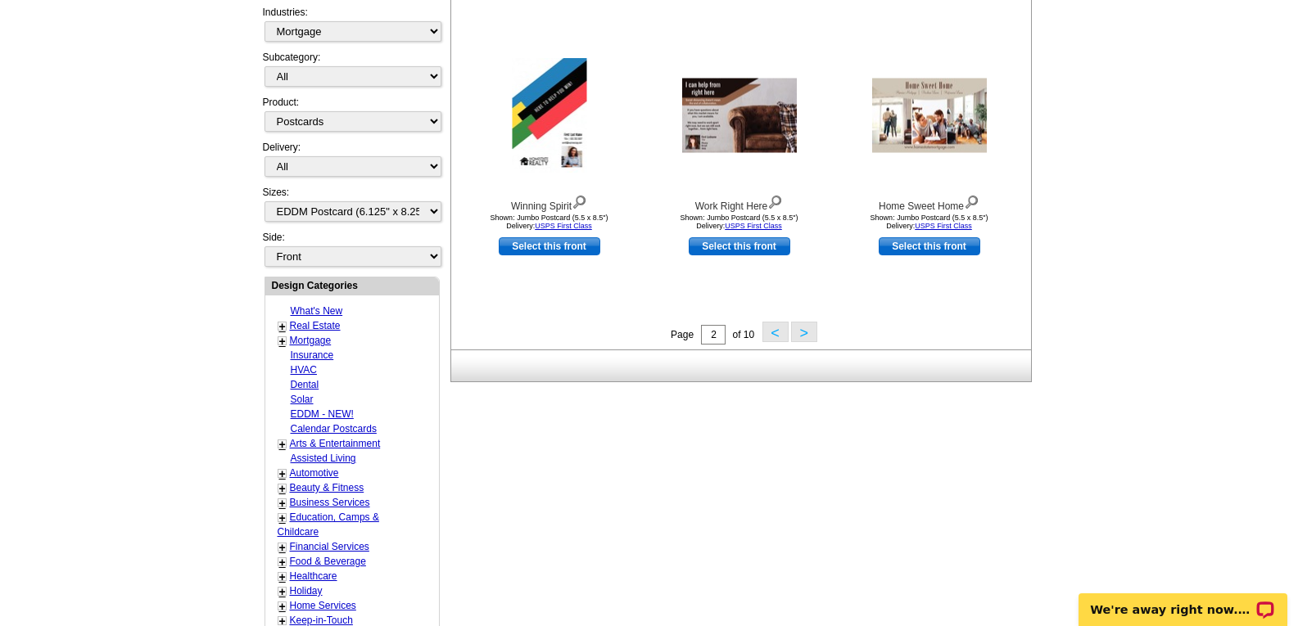
click at [773, 335] on button "<" at bounding box center [775, 332] width 26 height 20
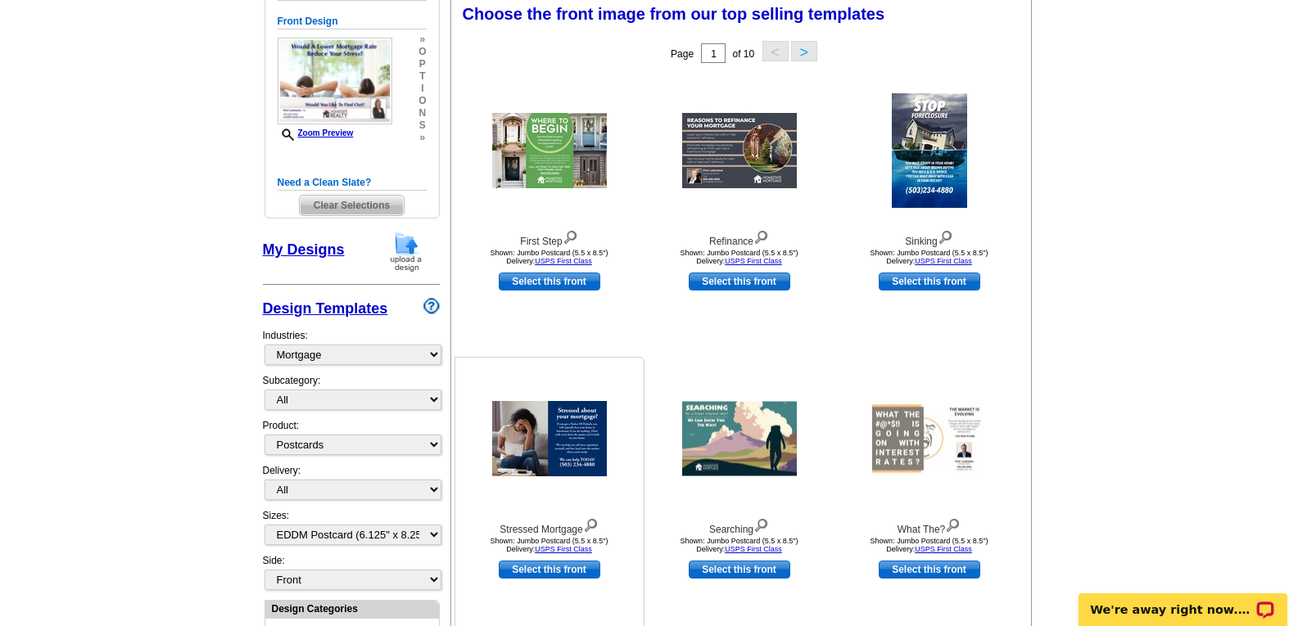
scroll to position [242, 0]
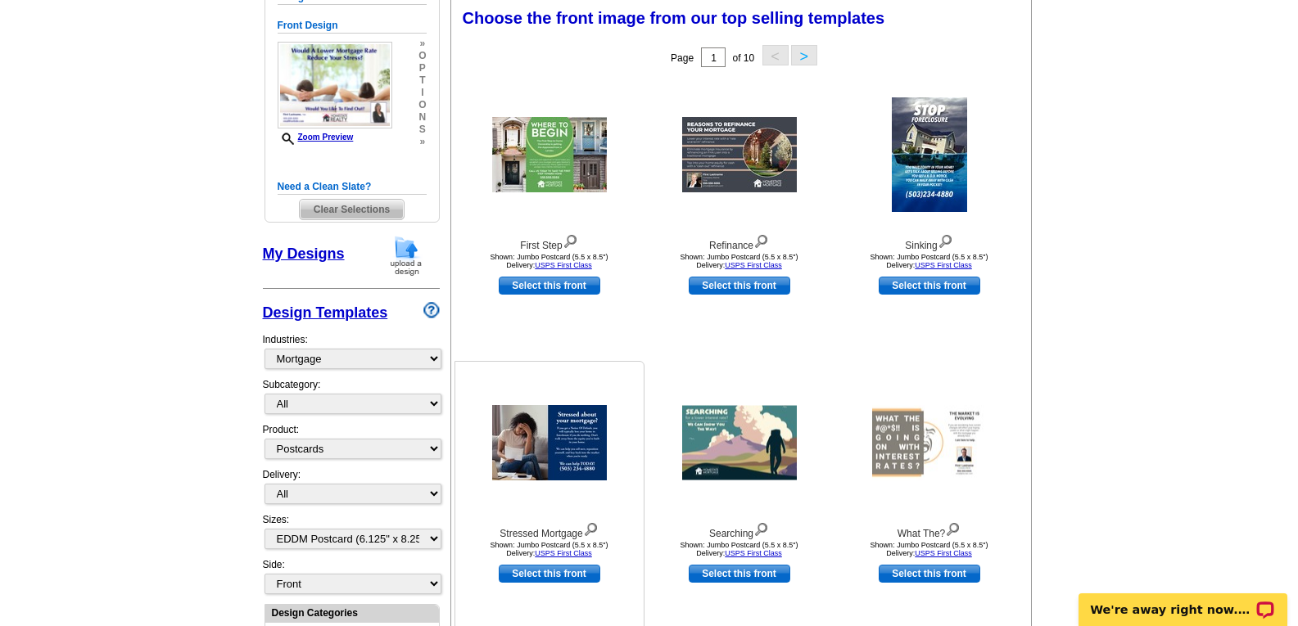
click at [558, 435] on img at bounding box center [549, 442] width 115 height 75
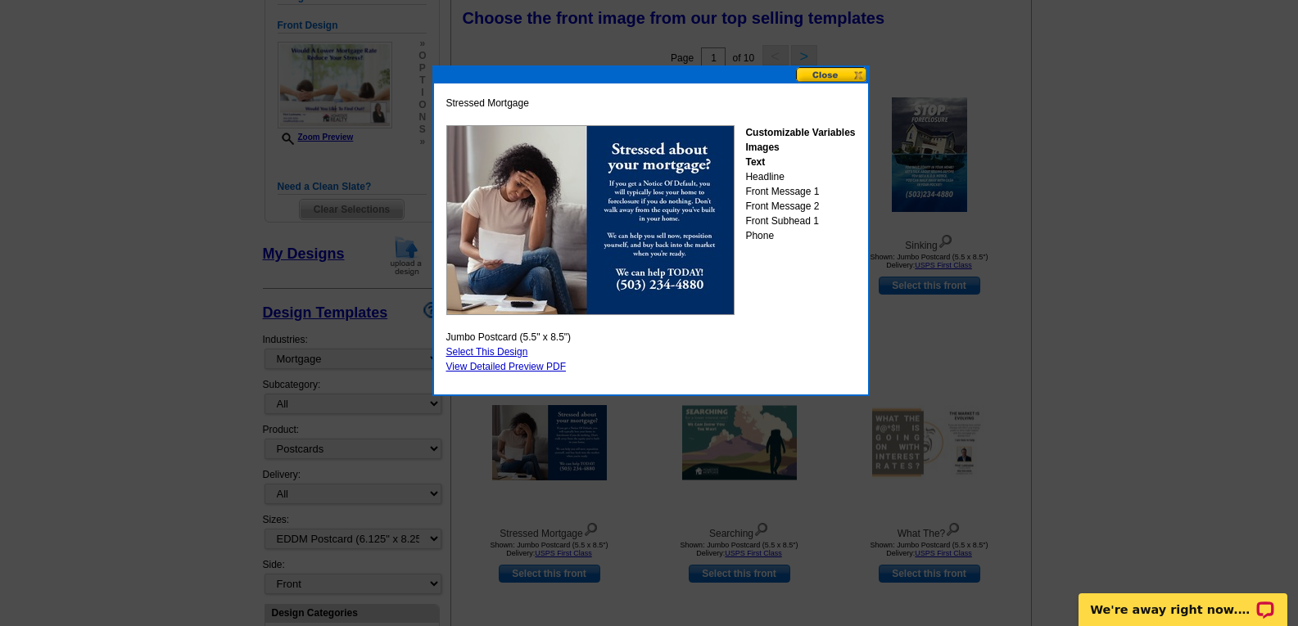
click at [838, 70] on button at bounding box center [832, 75] width 72 height 16
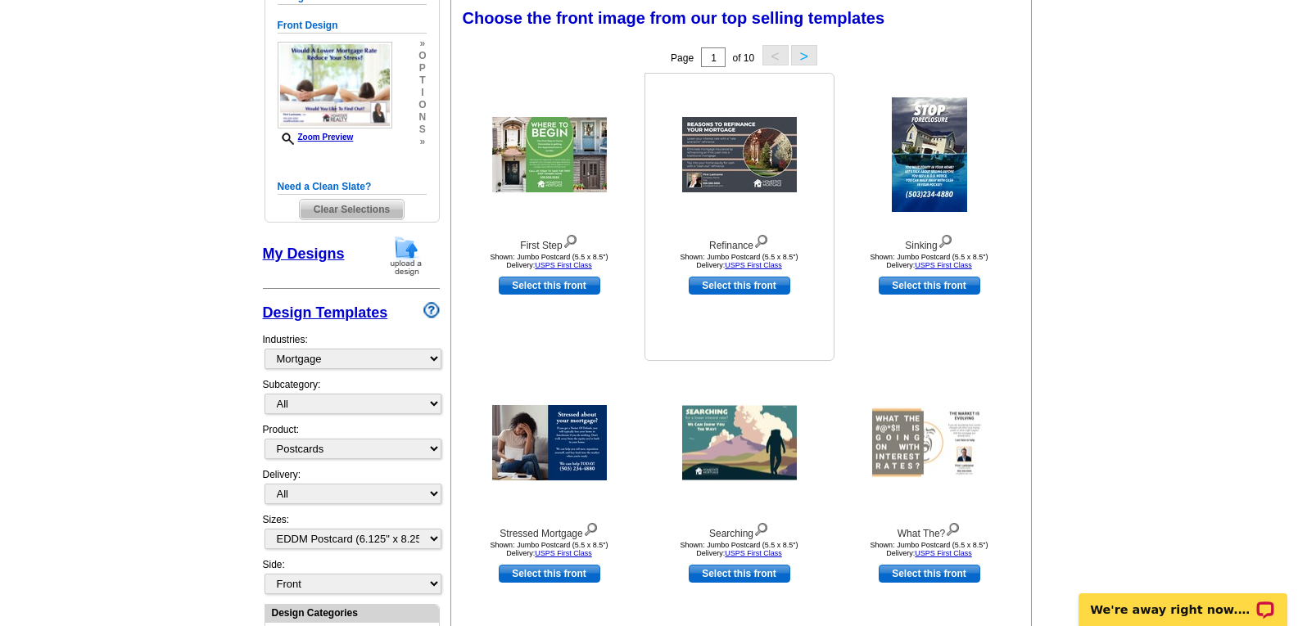
click at [753, 160] on img at bounding box center [739, 154] width 115 height 75
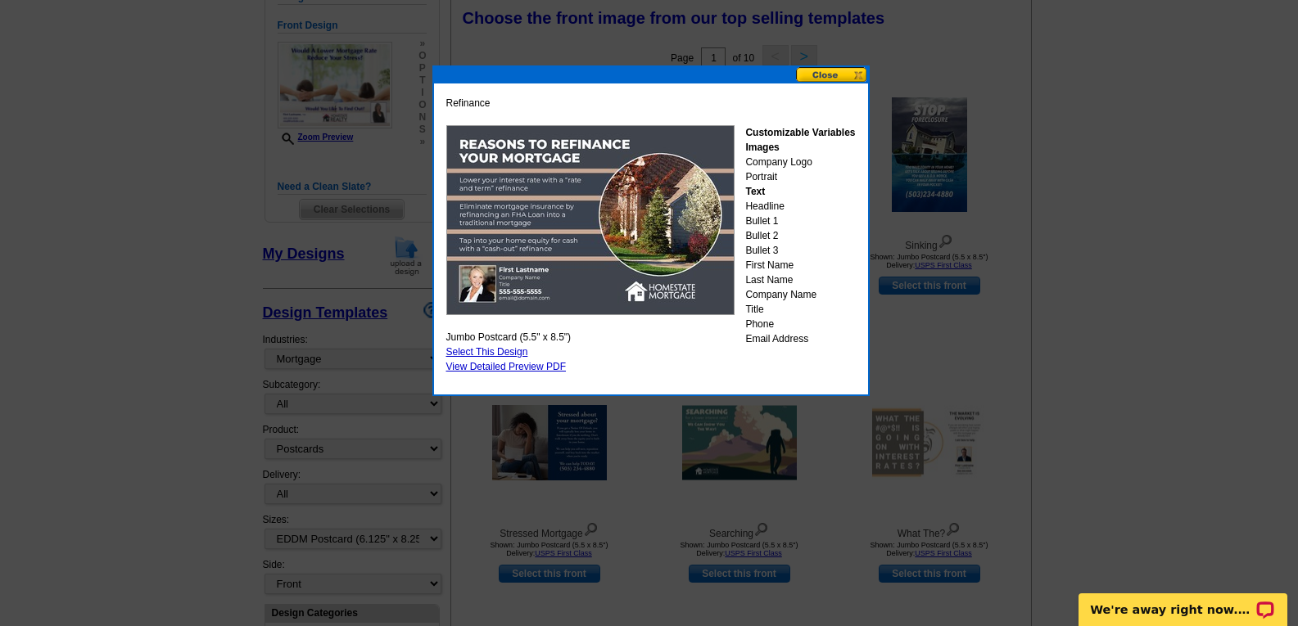
click at [830, 71] on button at bounding box center [832, 75] width 72 height 16
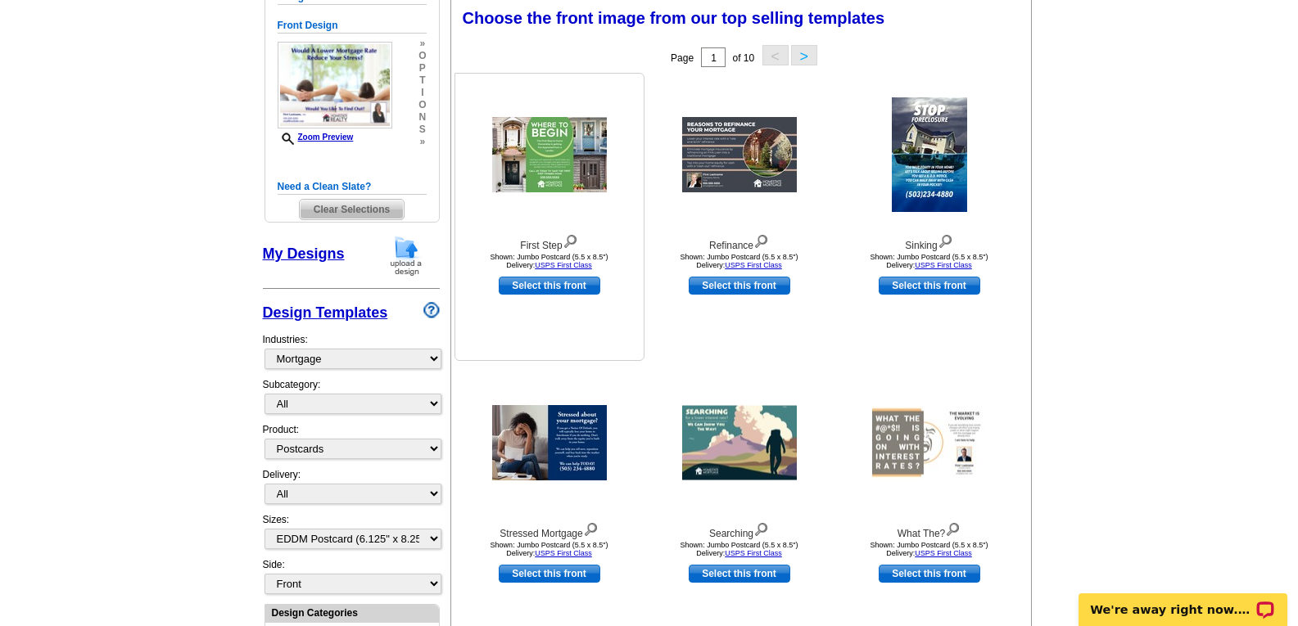
click at [504, 158] on img at bounding box center [549, 154] width 115 height 75
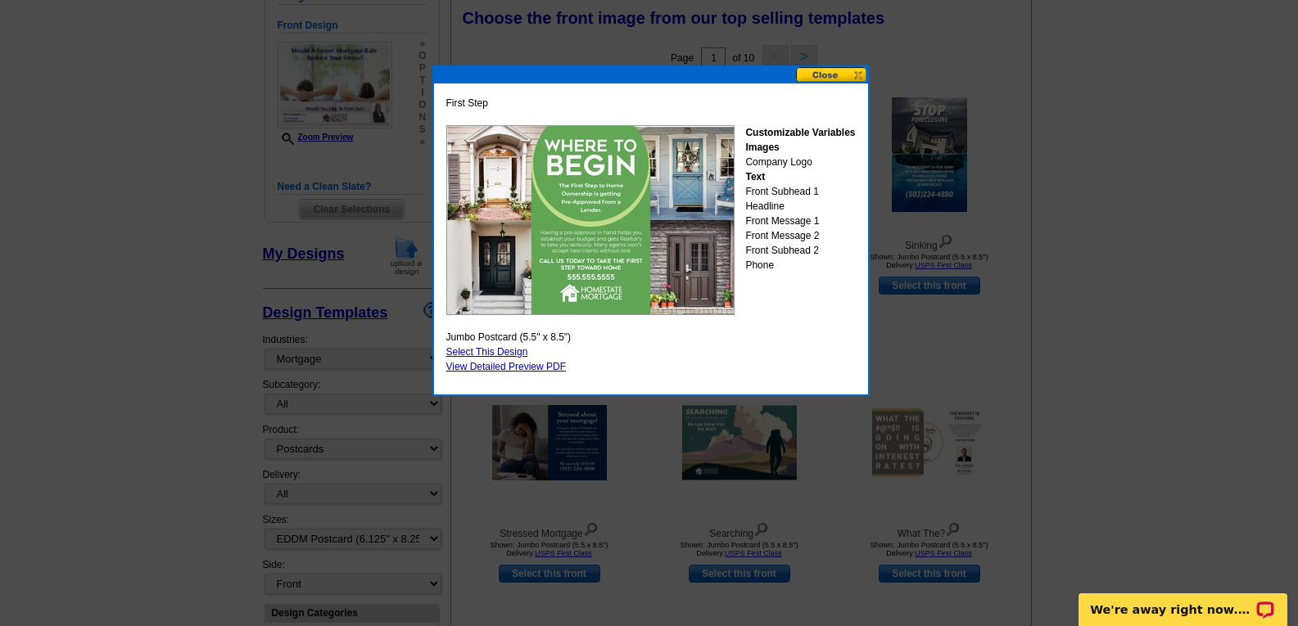
click at [831, 71] on button at bounding box center [832, 75] width 72 height 16
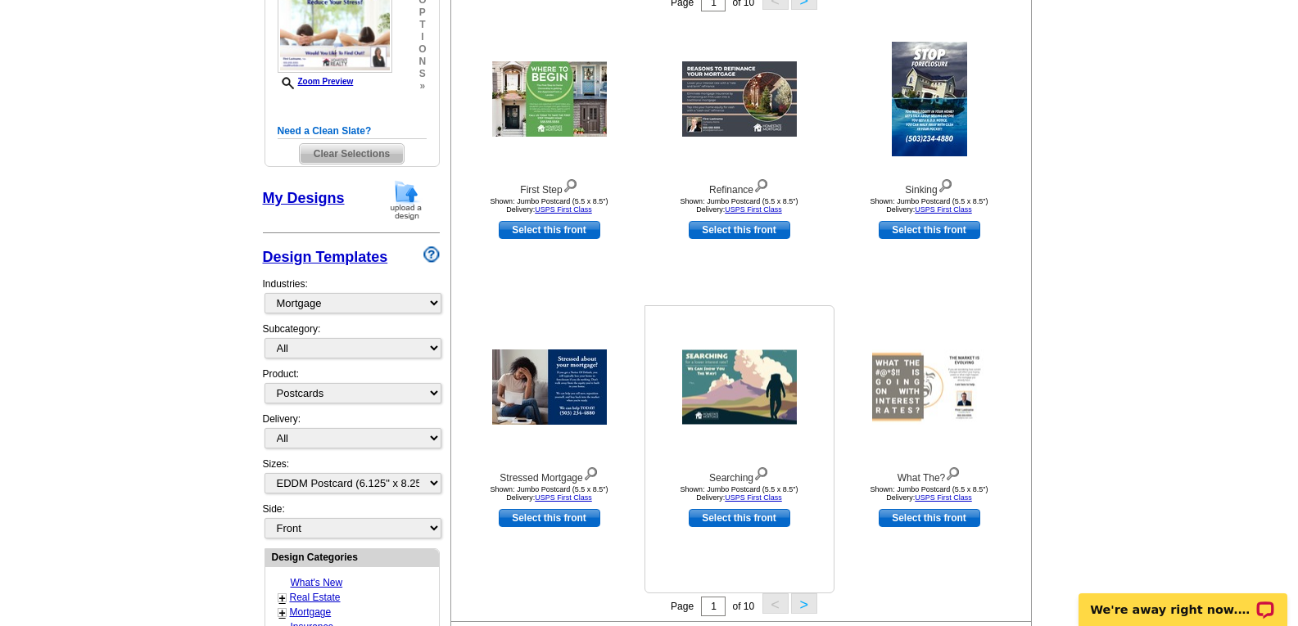
scroll to position [406, 0]
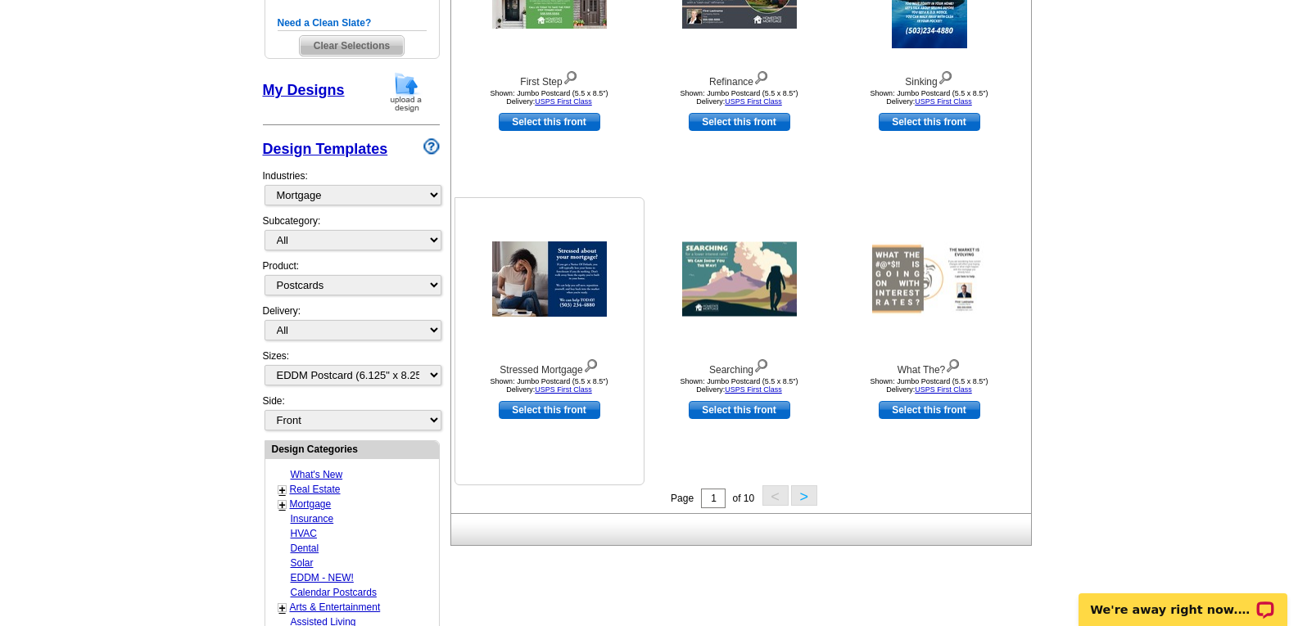
click at [565, 247] on img at bounding box center [549, 279] width 115 height 75
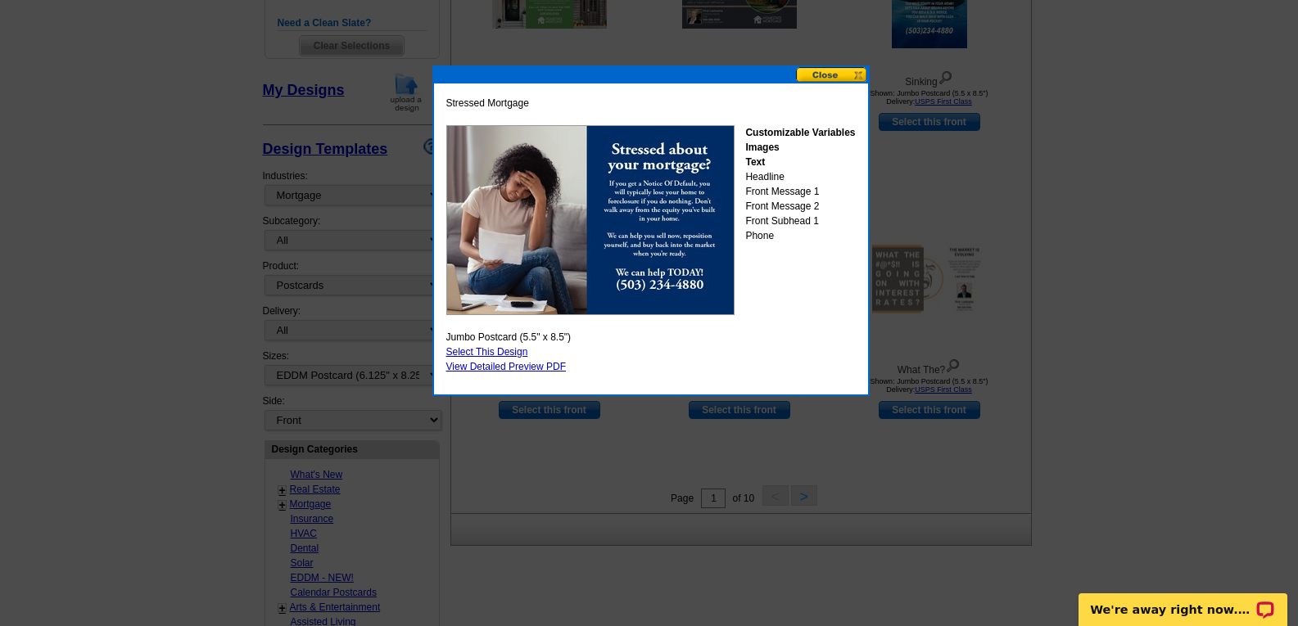
click at [811, 71] on button at bounding box center [832, 75] width 72 height 16
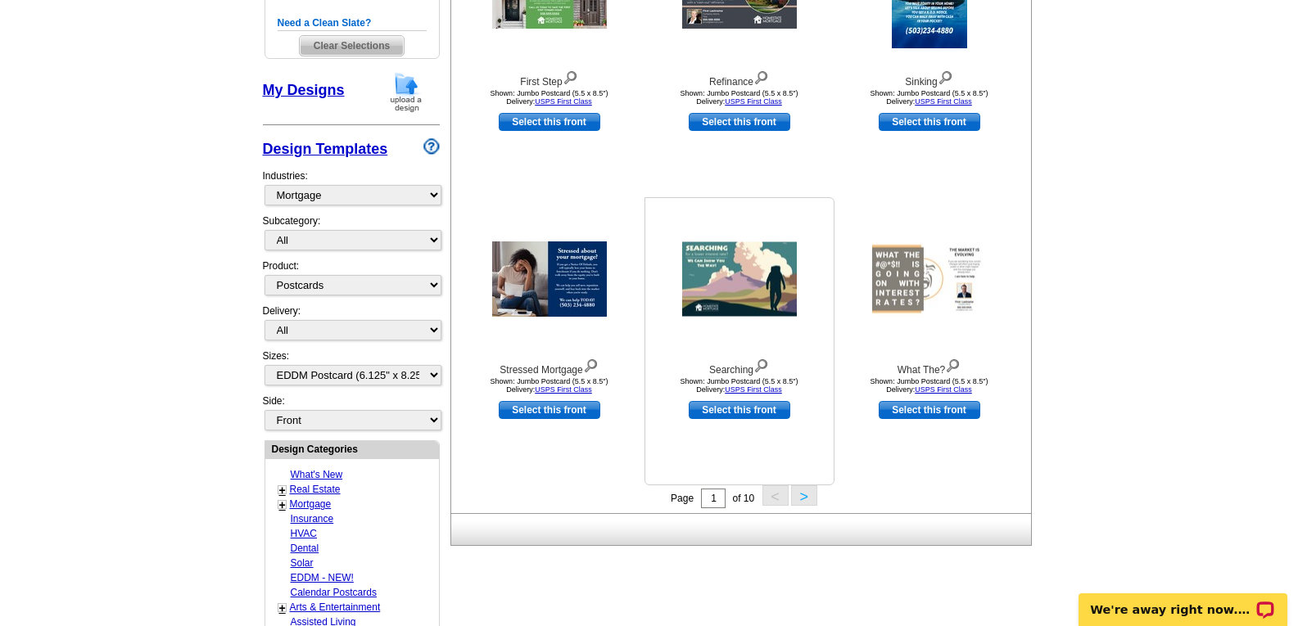
click at [750, 267] on img at bounding box center [739, 279] width 115 height 75
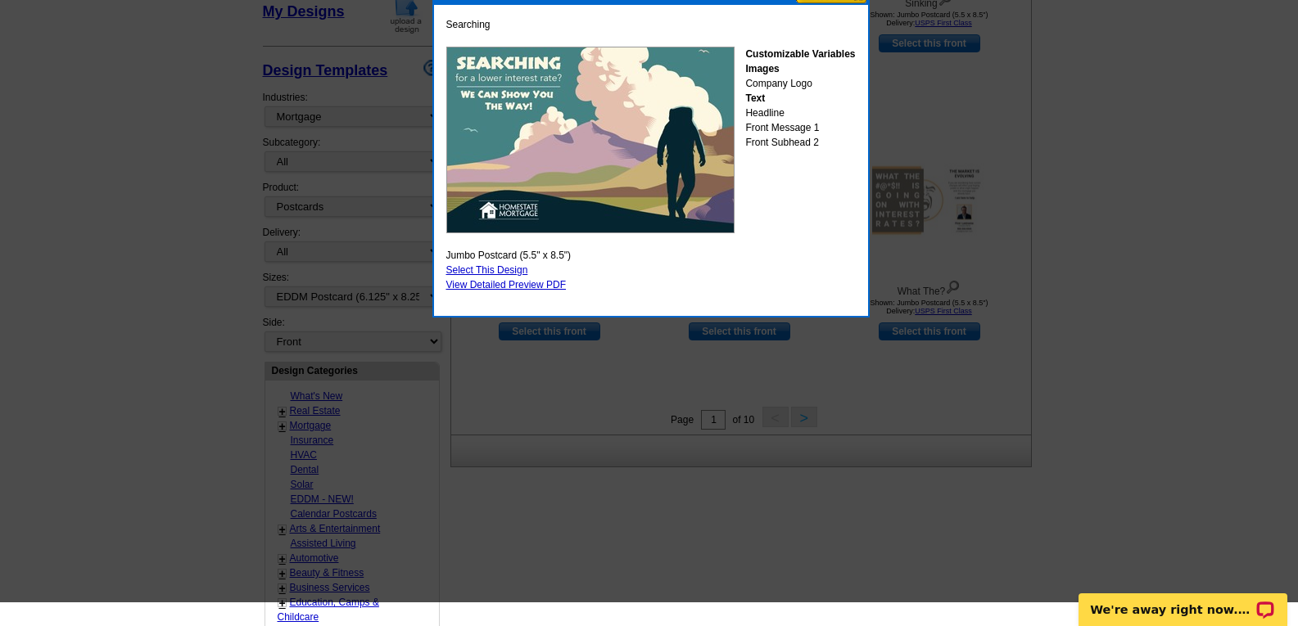
scroll to position [488, 0]
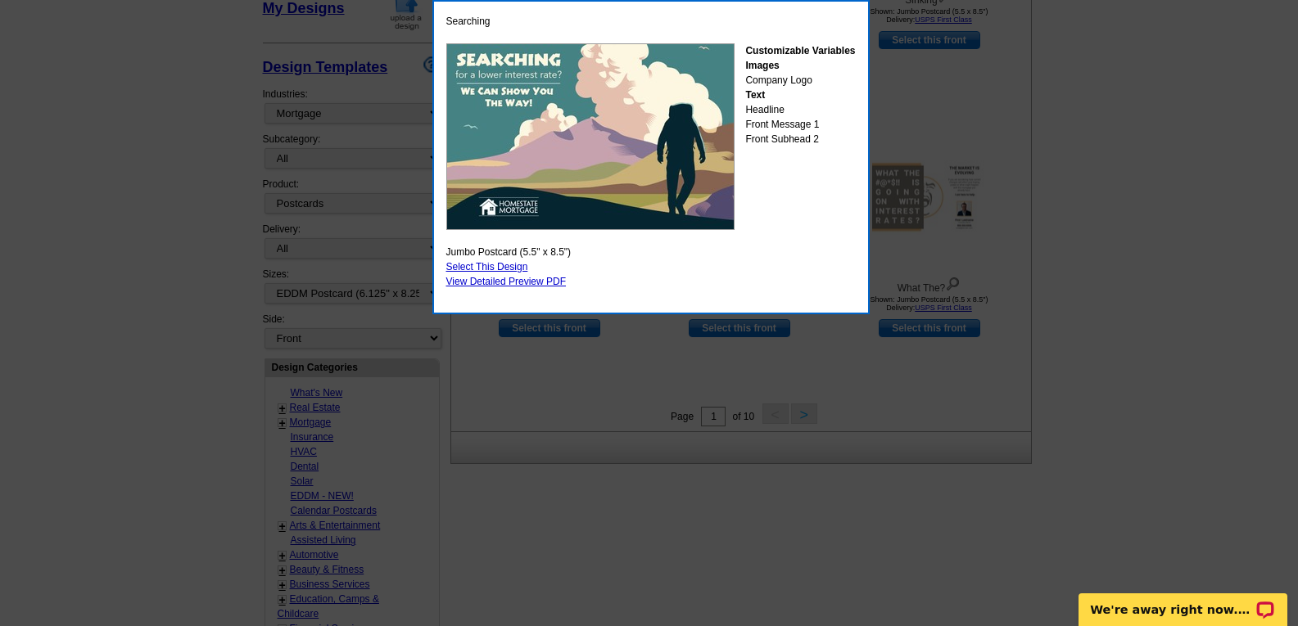
click at [487, 263] on link "Select This Design" at bounding box center [487, 266] width 82 height 11
select select "2"
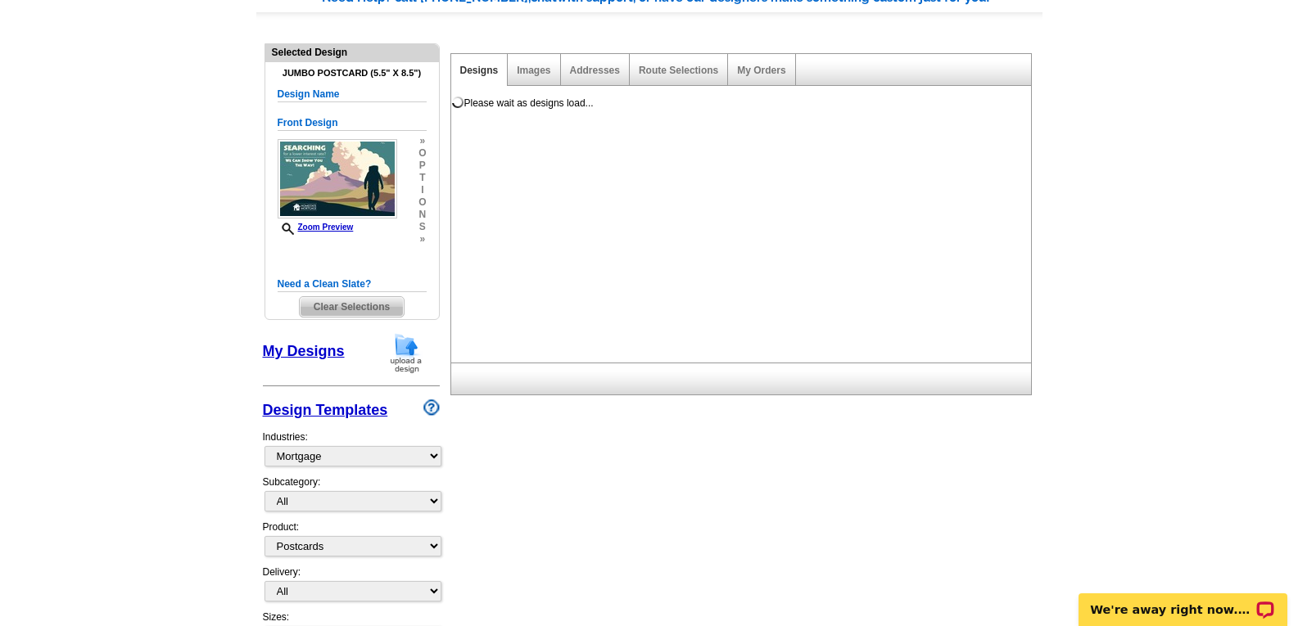
scroll to position [164, 0]
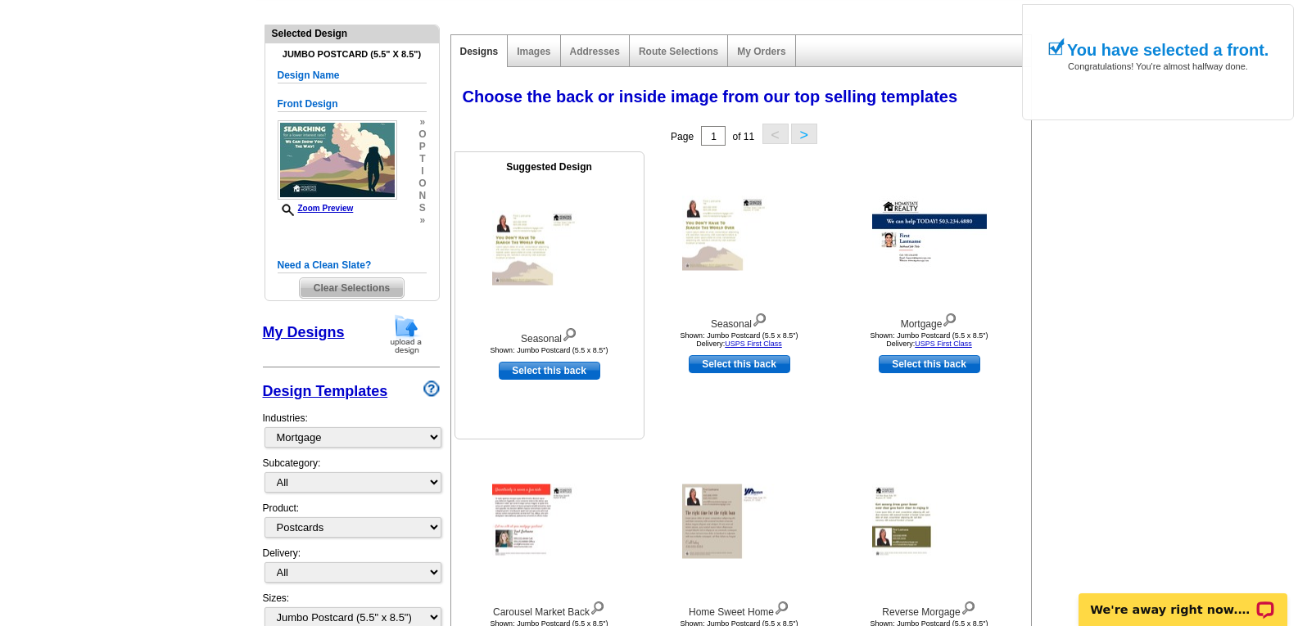
click at [520, 251] on img at bounding box center [549, 248] width 115 height 75
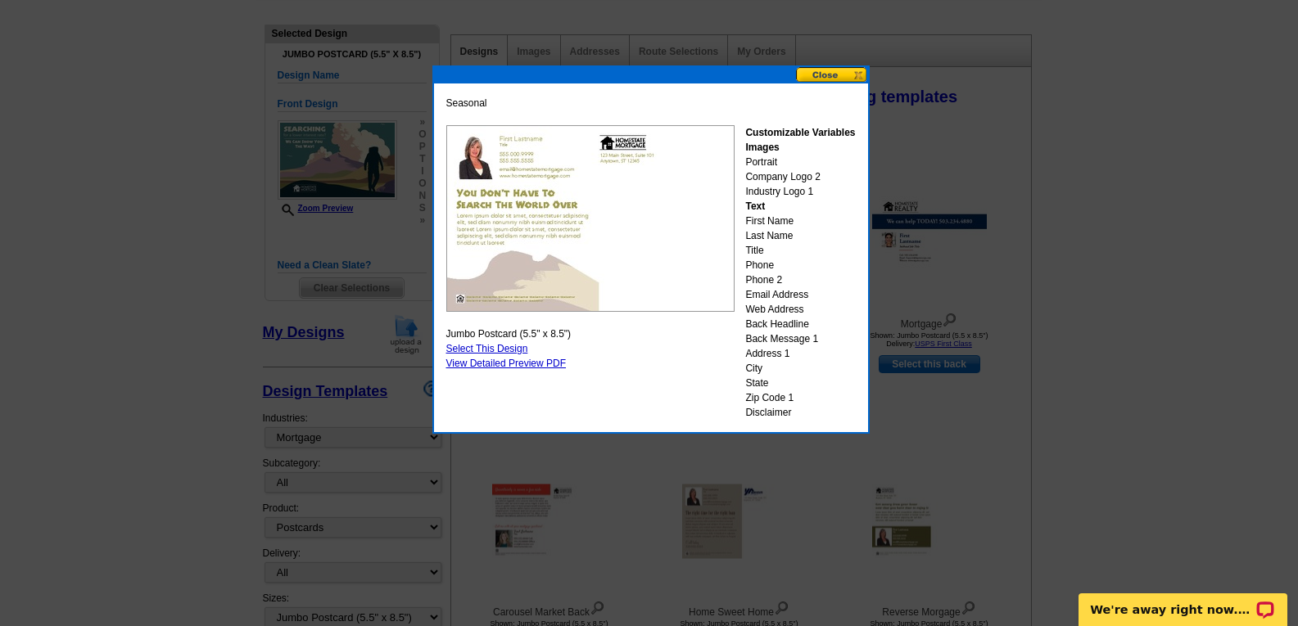
scroll to position [246, 0]
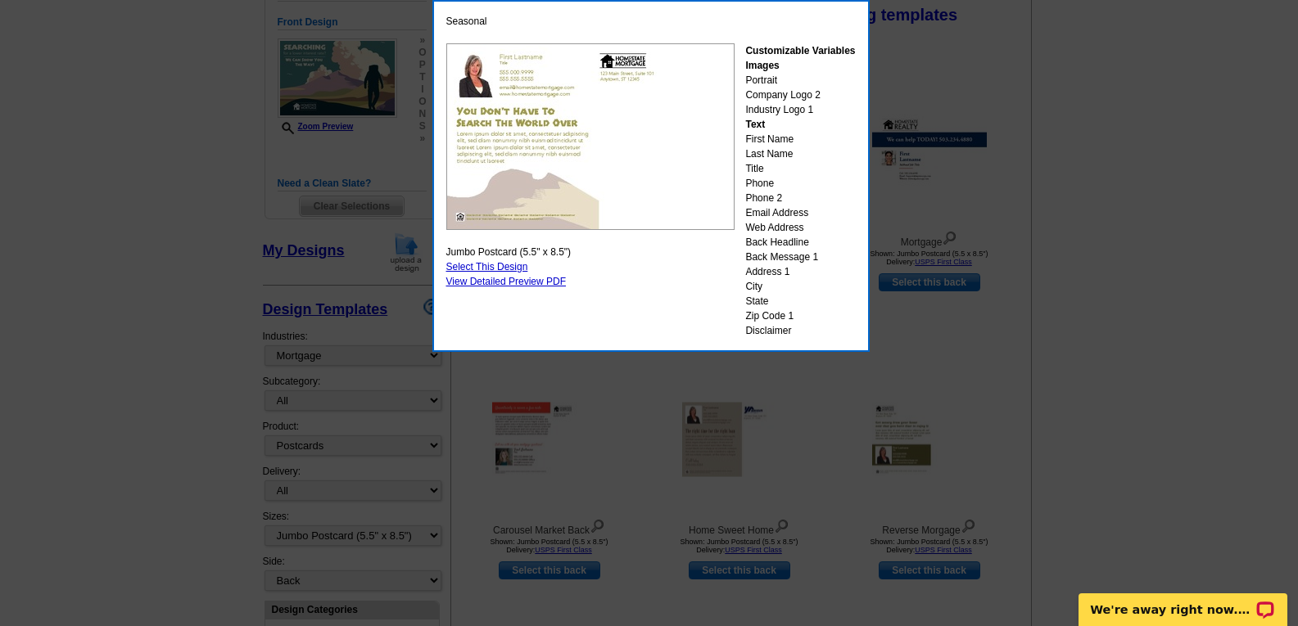
click at [946, 106] on div at bounding box center [649, 190] width 1298 height 872
click at [513, 264] on link "Select This Design" at bounding box center [487, 266] width 82 height 11
select select "front"
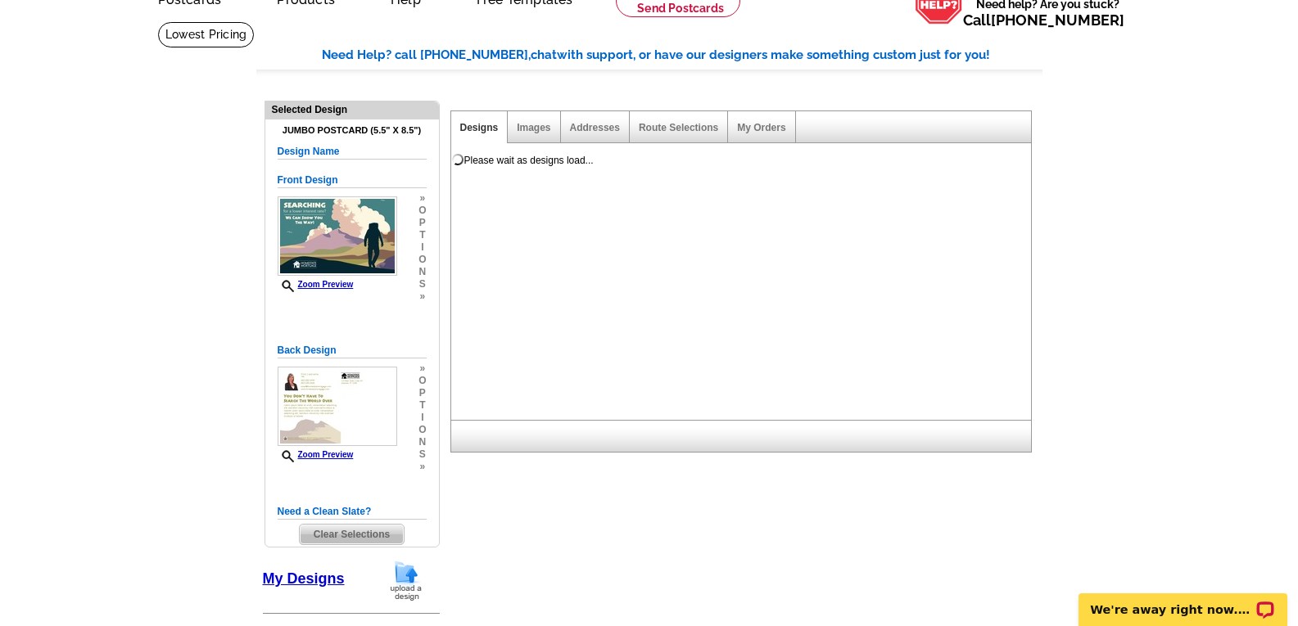
scroll to position [82, 0]
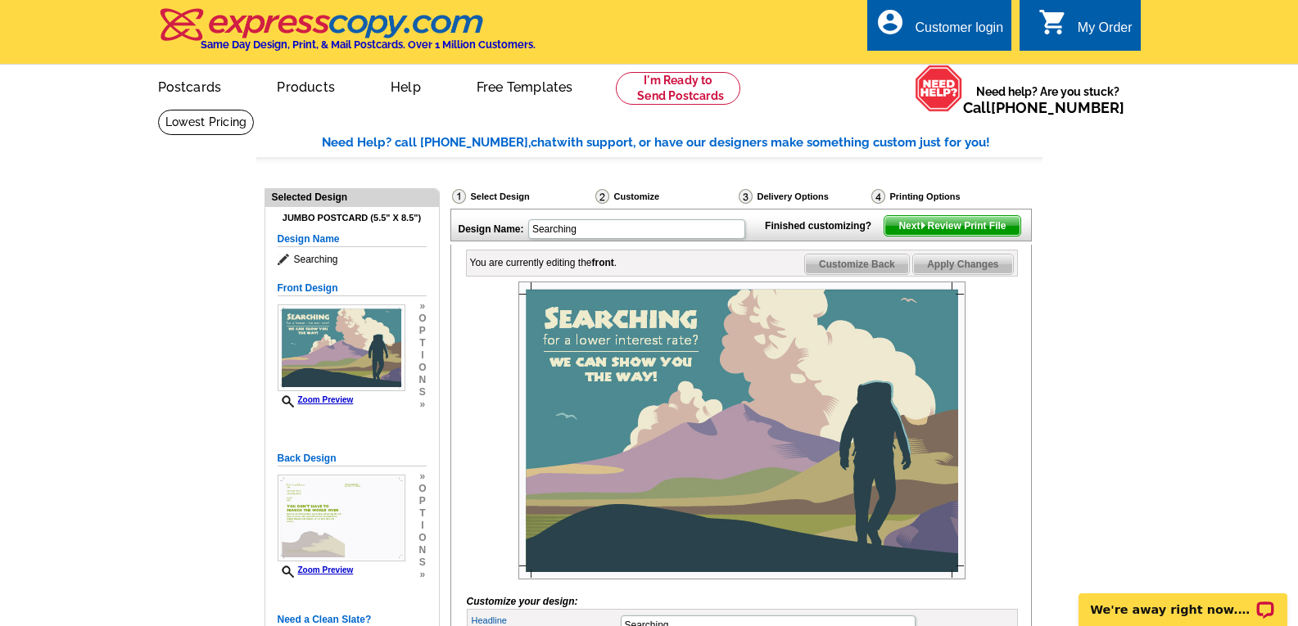
click at [934, 236] on span "Next Review Print File" at bounding box center [951, 226] width 135 height 20
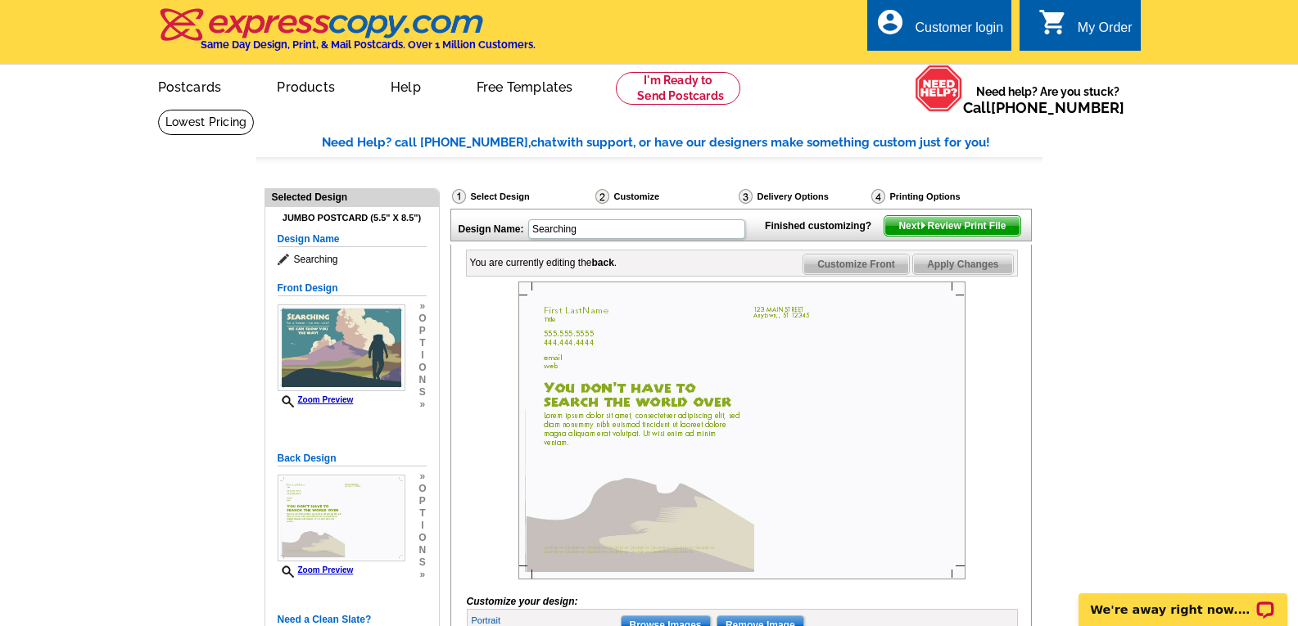
click at [943, 236] on span "Next Review Print File" at bounding box center [951, 226] width 135 height 20
